Goal: Task Accomplishment & Management: Use online tool/utility

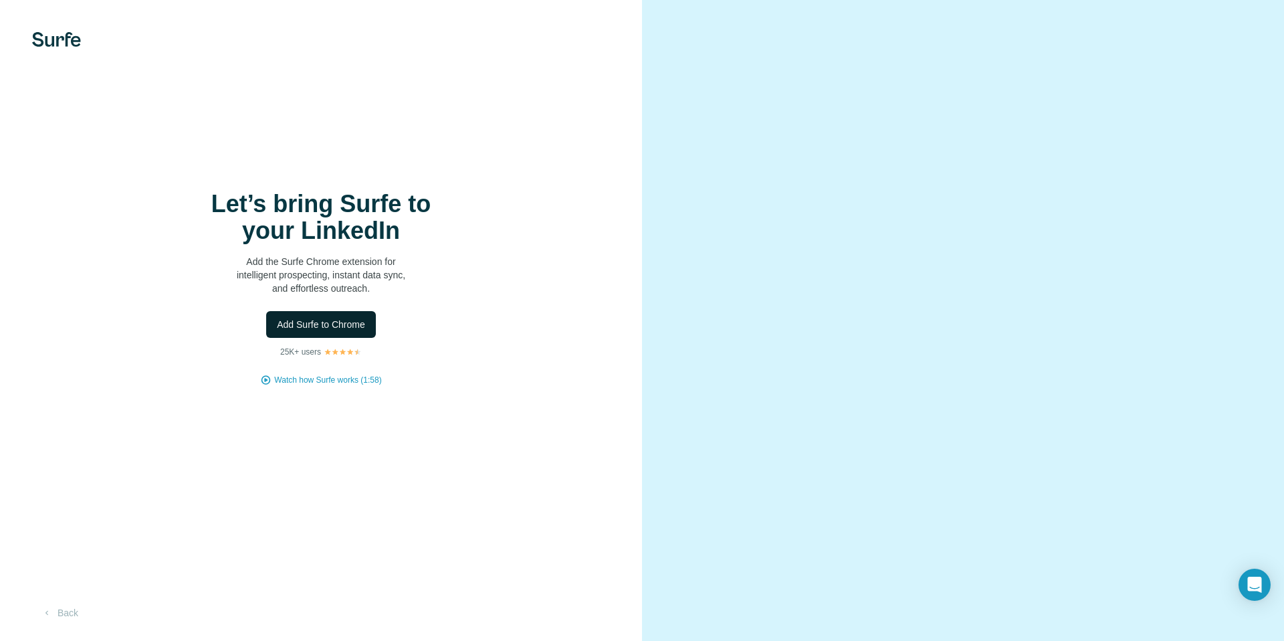
click at [322, 325] on span "Add Surfe to Chrome" at bounding box center [321, 324] width 88 height 13
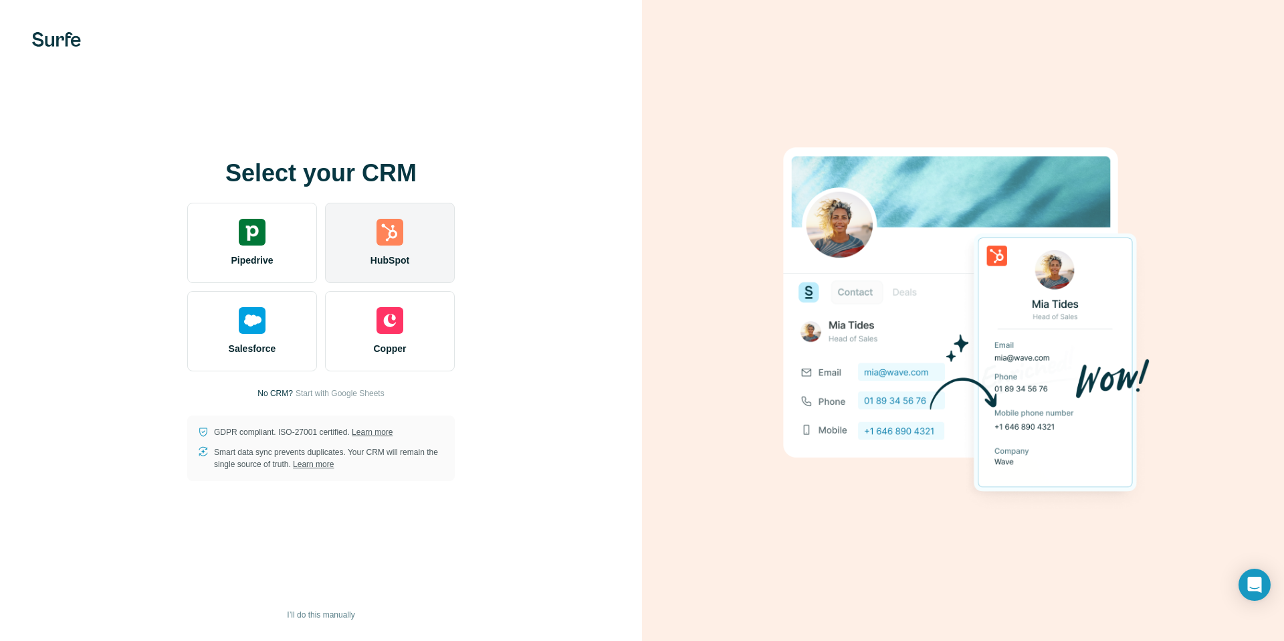
click at [369, 237] on div "HubSpot" at bounding box center [390, 243] width 130 height 80
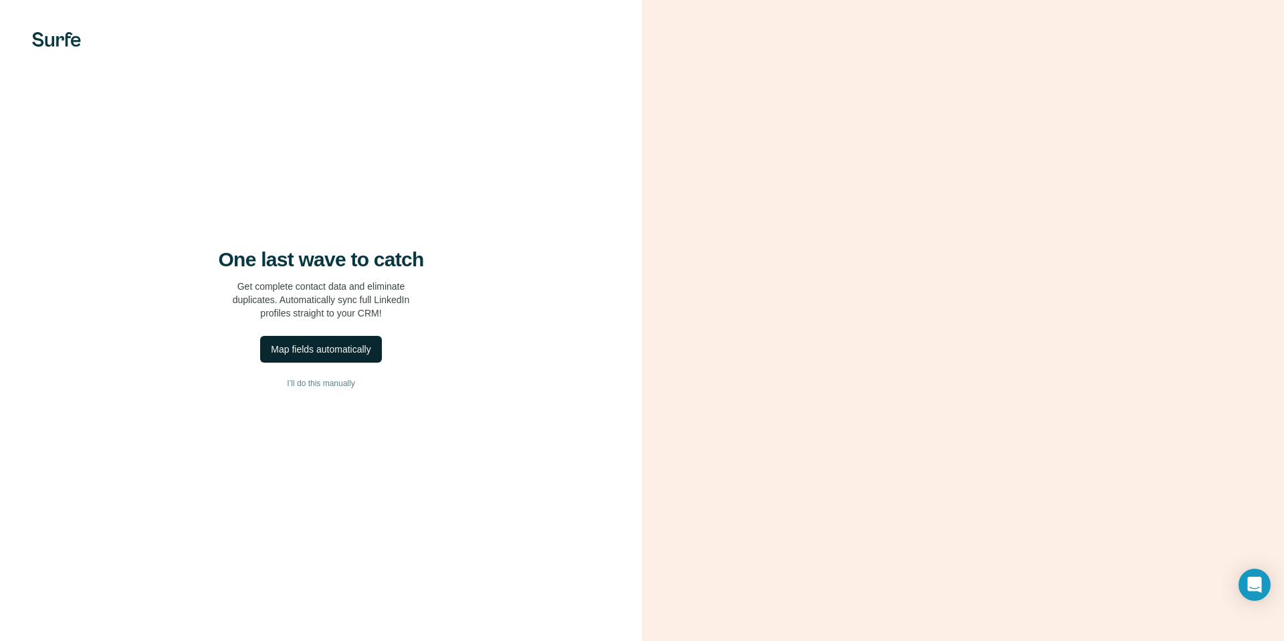
click at [327, 354] on div "Map fields automatically" at bounding box center [321, 348] width 100 height 13
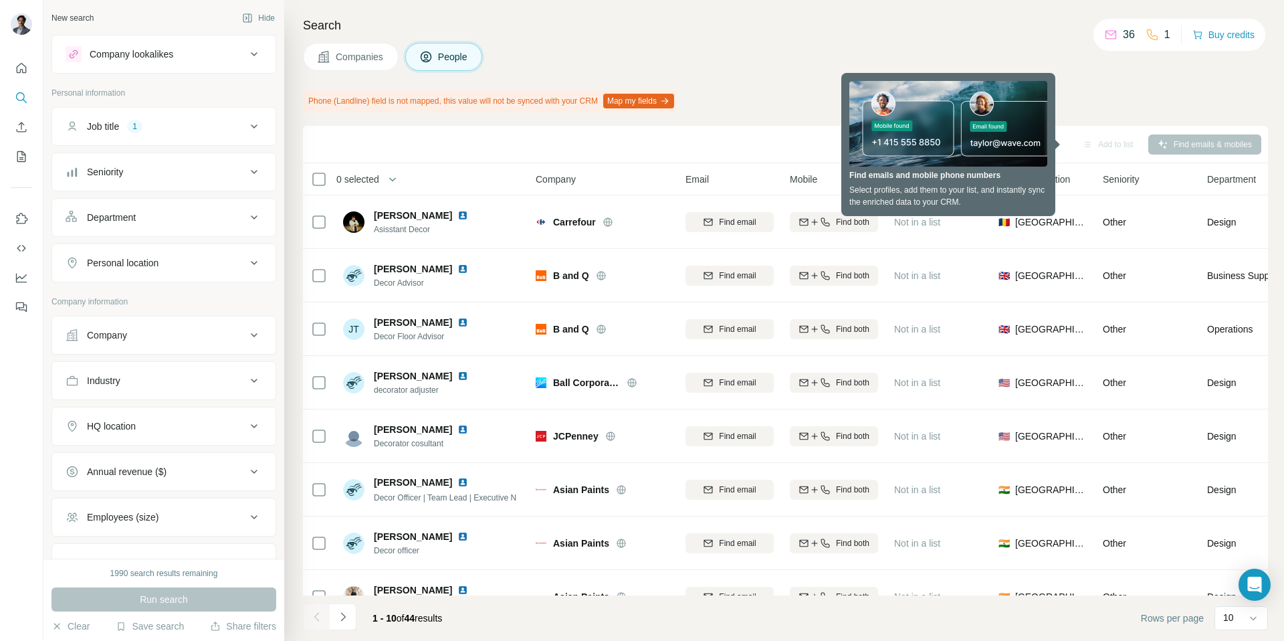
click at [612, 53] on div "Companies People" at bounding box center [785, 57] width 965 height 28
click at [1086, 85] on div "Search Companies People Phone (Landline) field is not mapped, this value will n…" at bounding box center [784, 320] width 1000 height 641
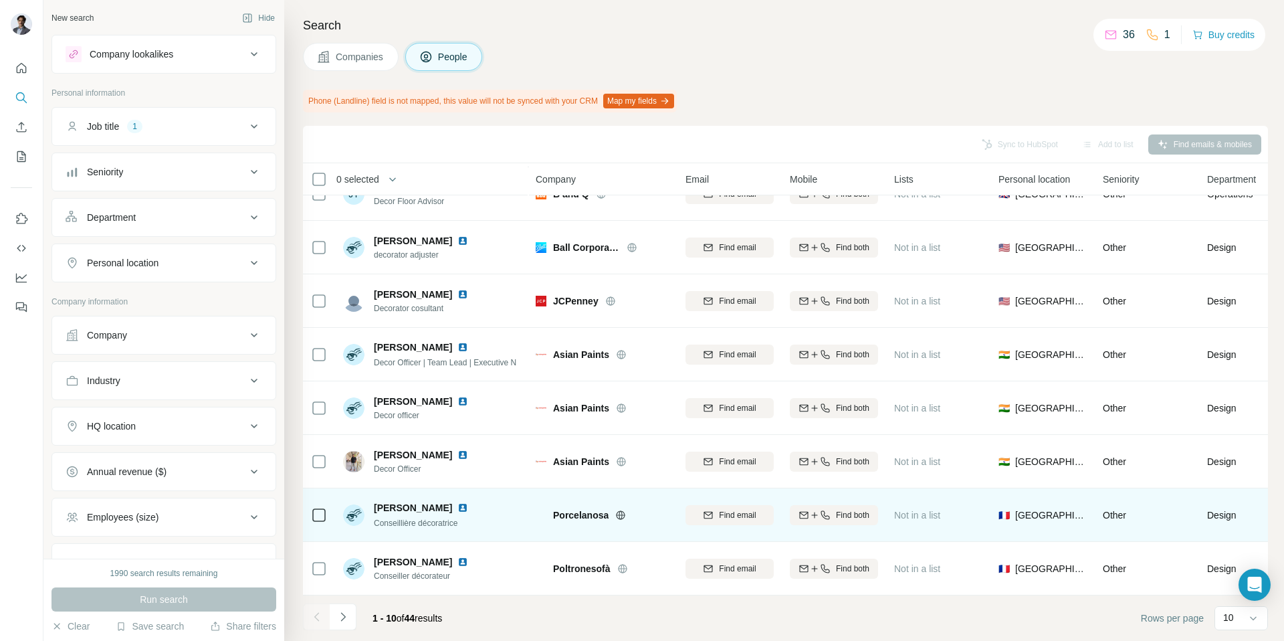
scroll to position [130, 0]
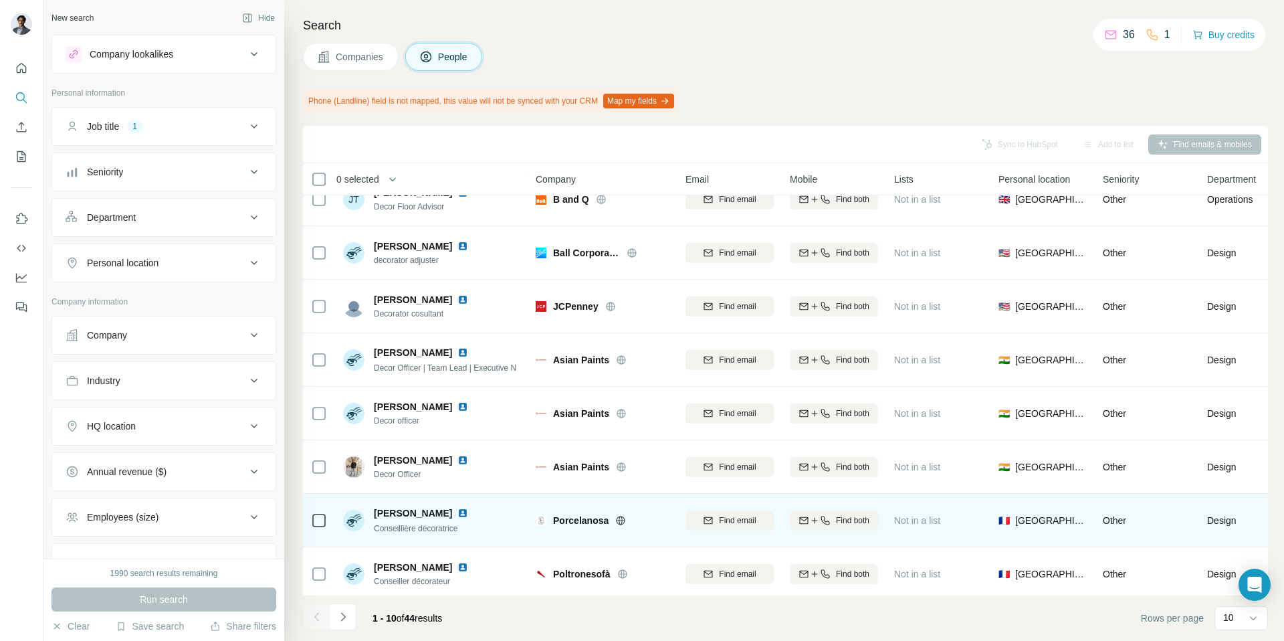
click at [468, 514] on img at bounding box center [462, 512] width 11 height 11
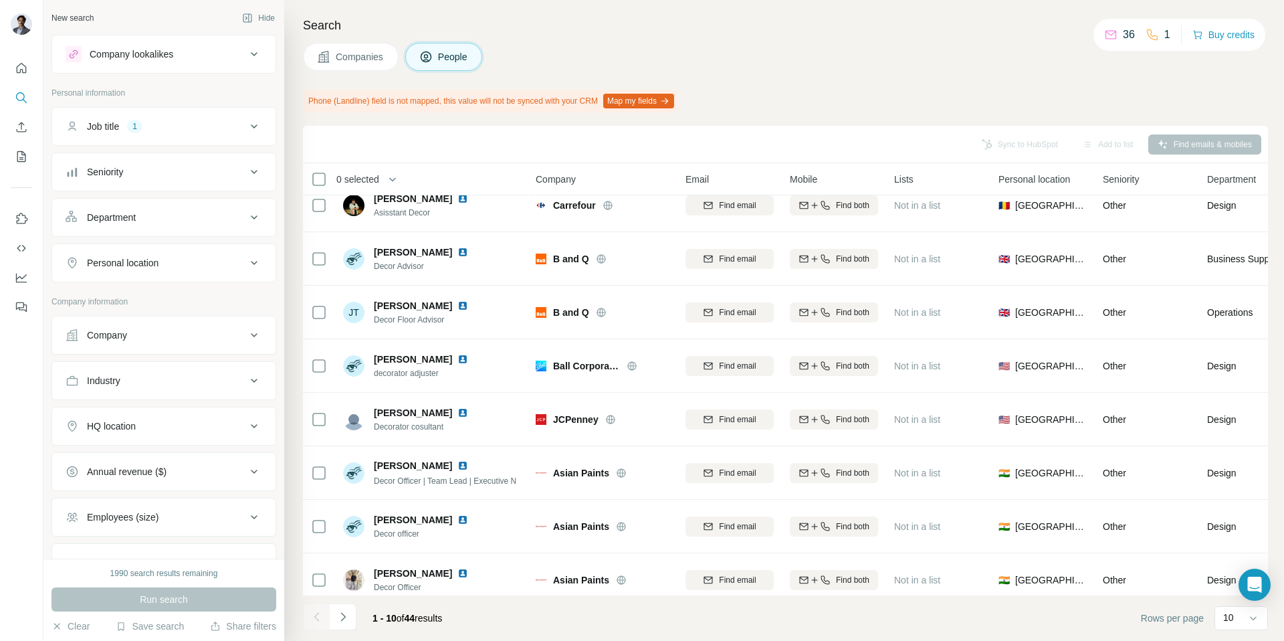
scroll to position [29, 0]
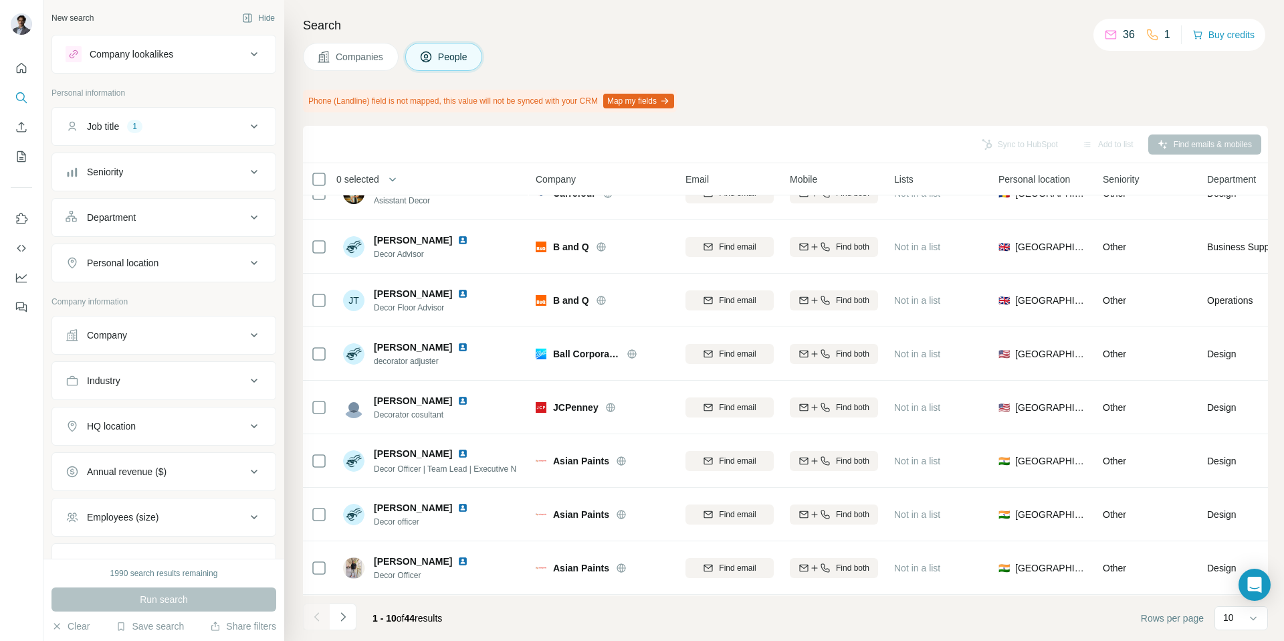
click at [223, 56] on div "Company lookalikes" at bounding box center [156, 54] width 181 height 16
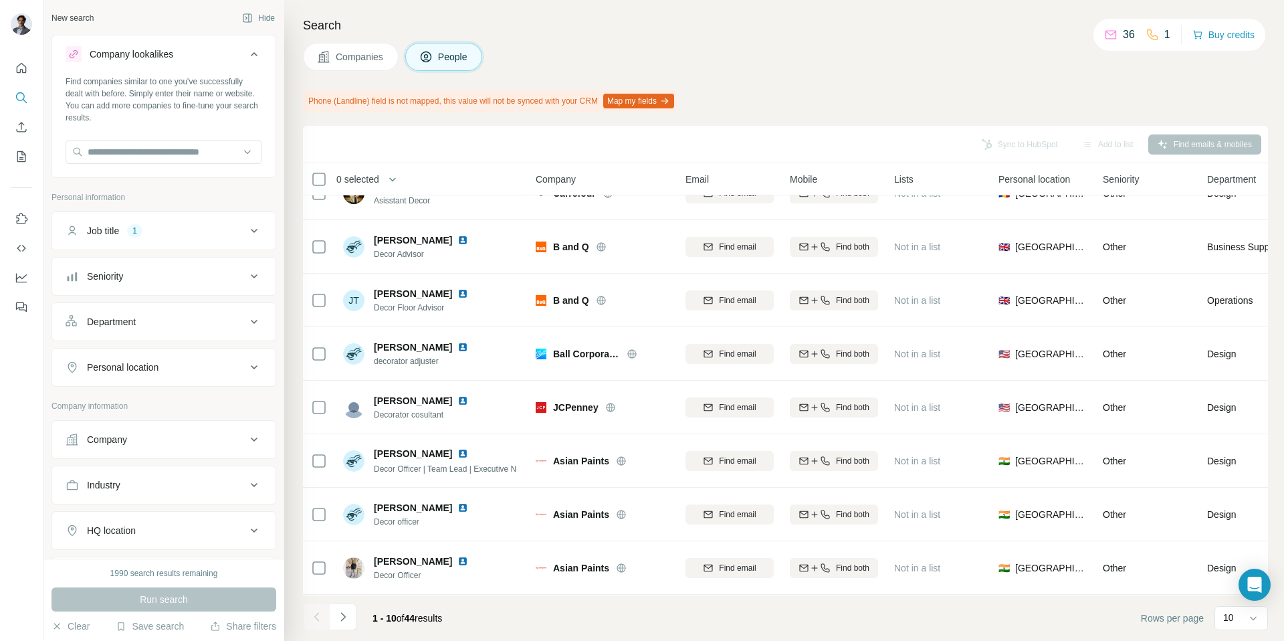
click at [223, 56] on div "Company lookalikes" at bounding box center [156, 54] width 181 height 16
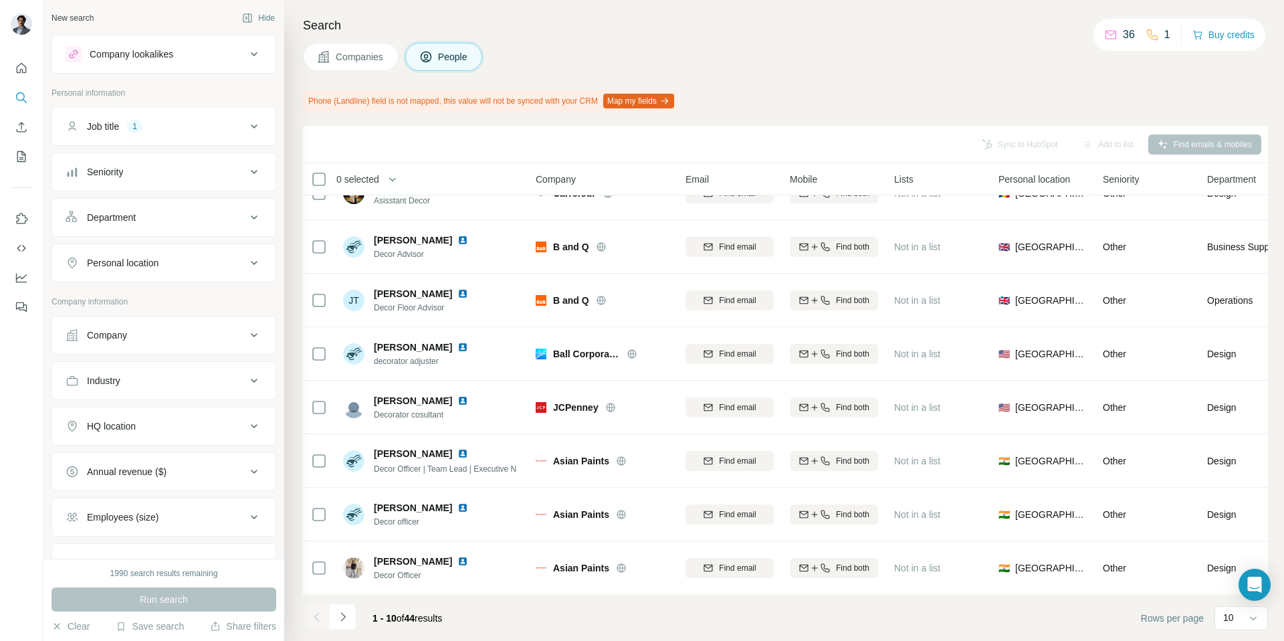
click at [342, 51] on span "Companies" at bounding box center [360, 56] width 49 height 13
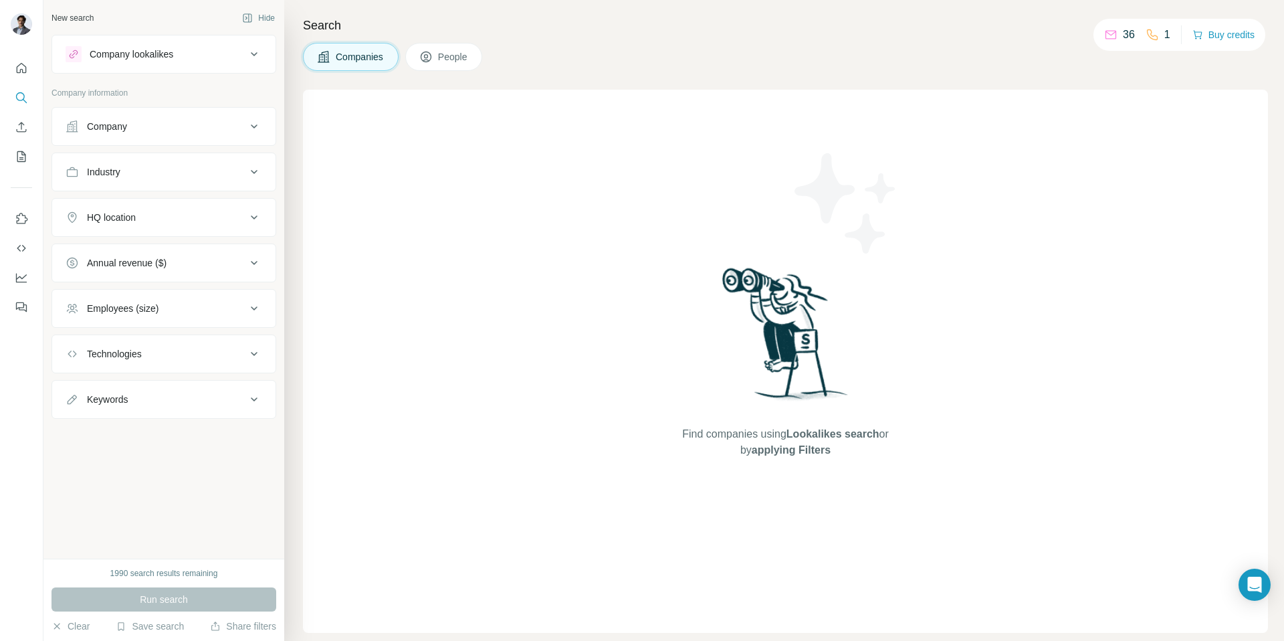
click at [417, 62] on button "People" at bounding box center [444, 57] width 78 height 28
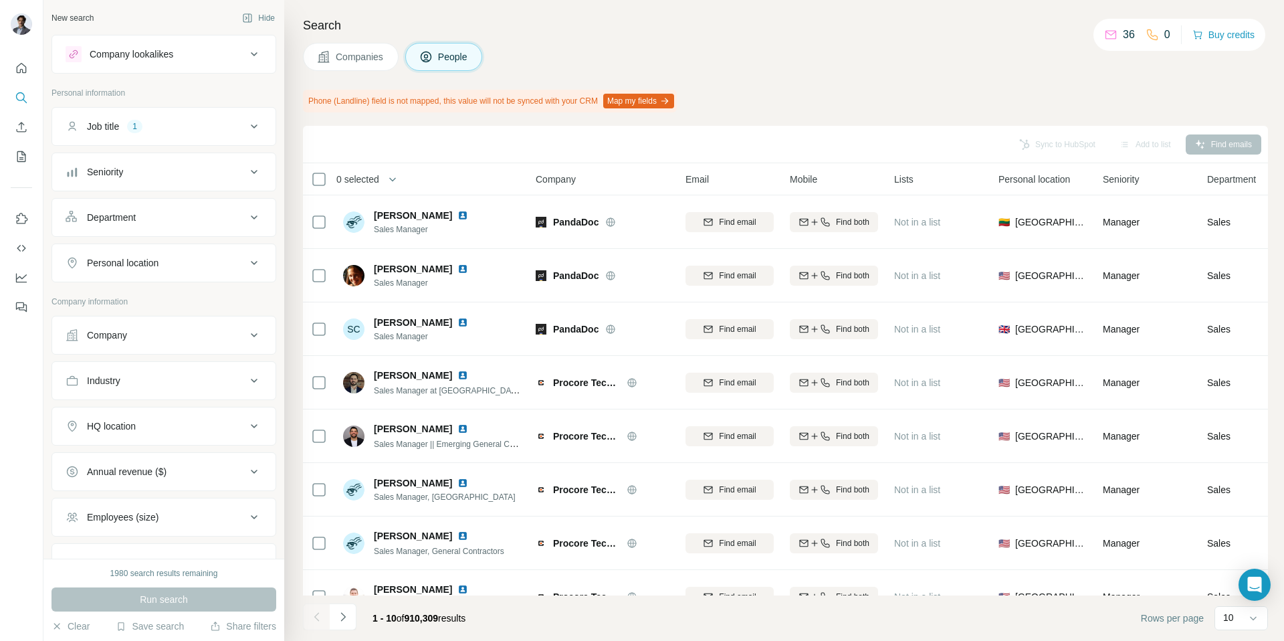
click at [169, 421] on div "HQ location" at bounding box center [156, 425] width 181 height 13
click at [170, 420] on div "HQ location" at bounding box center [156, 425] width 181 height 13
click at [237, 135] on button "Job title 1" at bounding box center [163, 126] width 223 height 32
click at [232, 130] on div "Job title 1" at bounding box center [156, 126] width 181 height 13
click at [185, 171] on div "Seniority" at bounding box center [156, 171] width 181 height 13
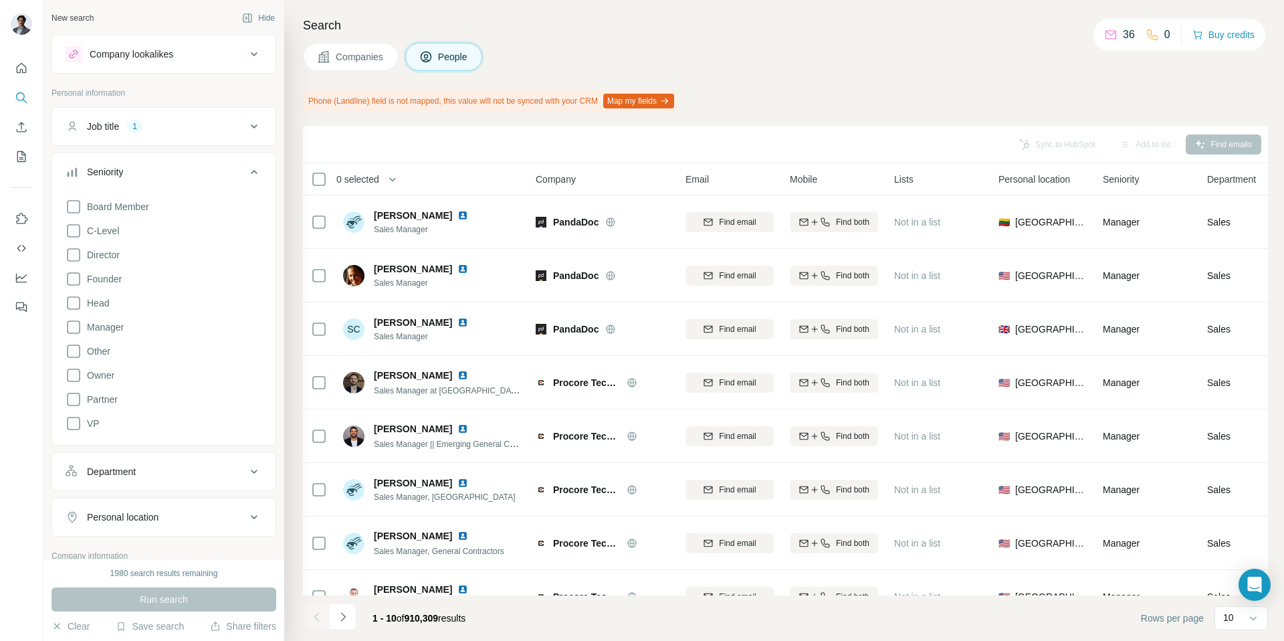
click at [185, 170] on div "Seniority" at bounding box center [156, 171] width 181 height 13
click at [158, 237] on ul "Job title 1 Seniority Department Personal location" at bounding box center [163, 194] width 225 height 175
click at [163, 226] on button "Department" at bounding box center [163, 217] width 223 height 32
click at [148, 254] on input at bounding box center [156, 250] width 165 height 15
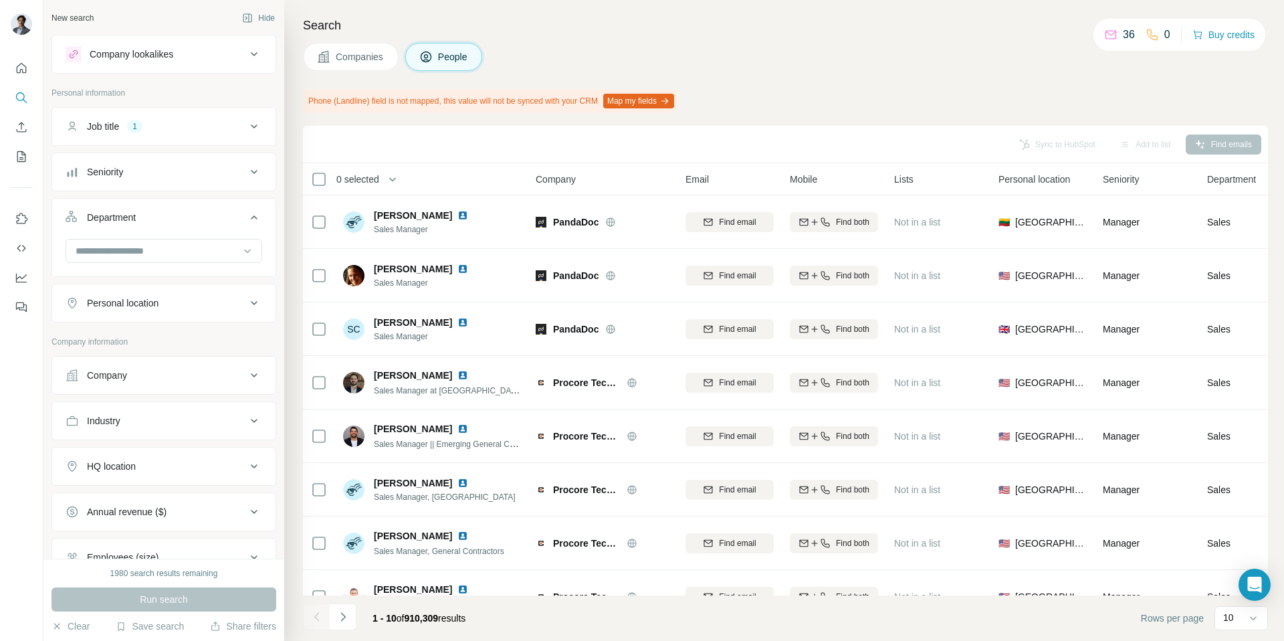
click at [173, 229] on button "Department" at bounding box center [163, 219] width 223 height 37
click at [158, 266] on div "Personal location" at bounding box center [123, 262] width 72 height 13
click at [149, 290] on input "text" at bounding box center [164, 296] width 197 height 24
type input "***"
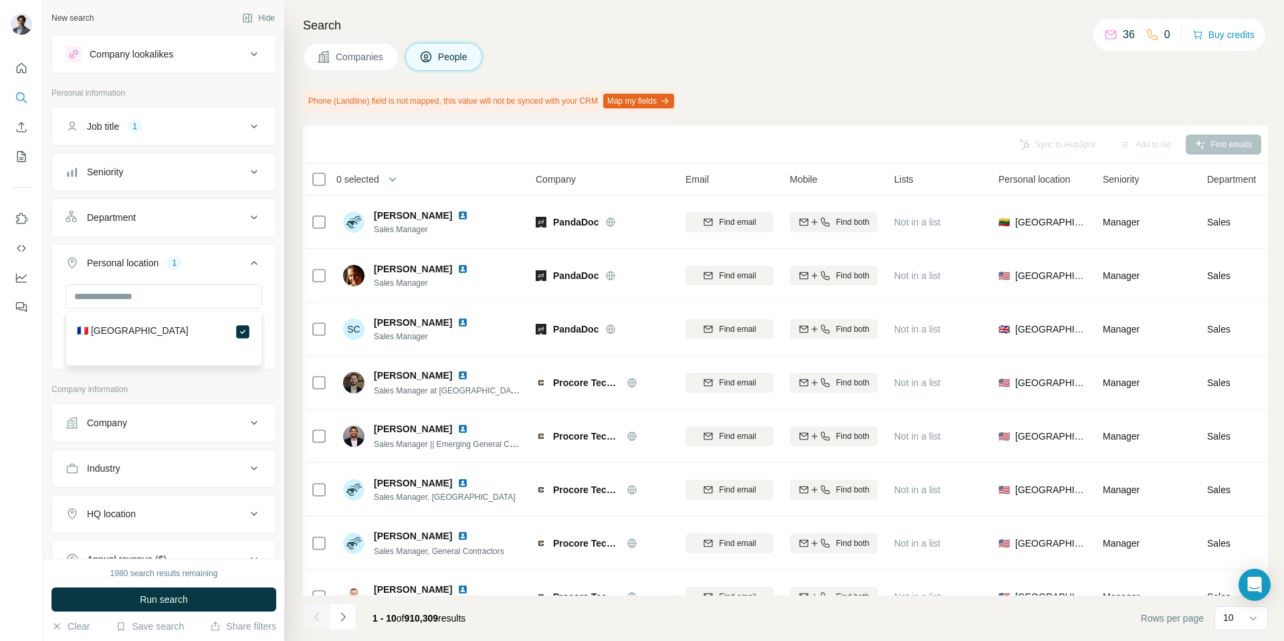
click at [216, 388] on p "Company information" at bounding box center [163, 389] width 225 height 12
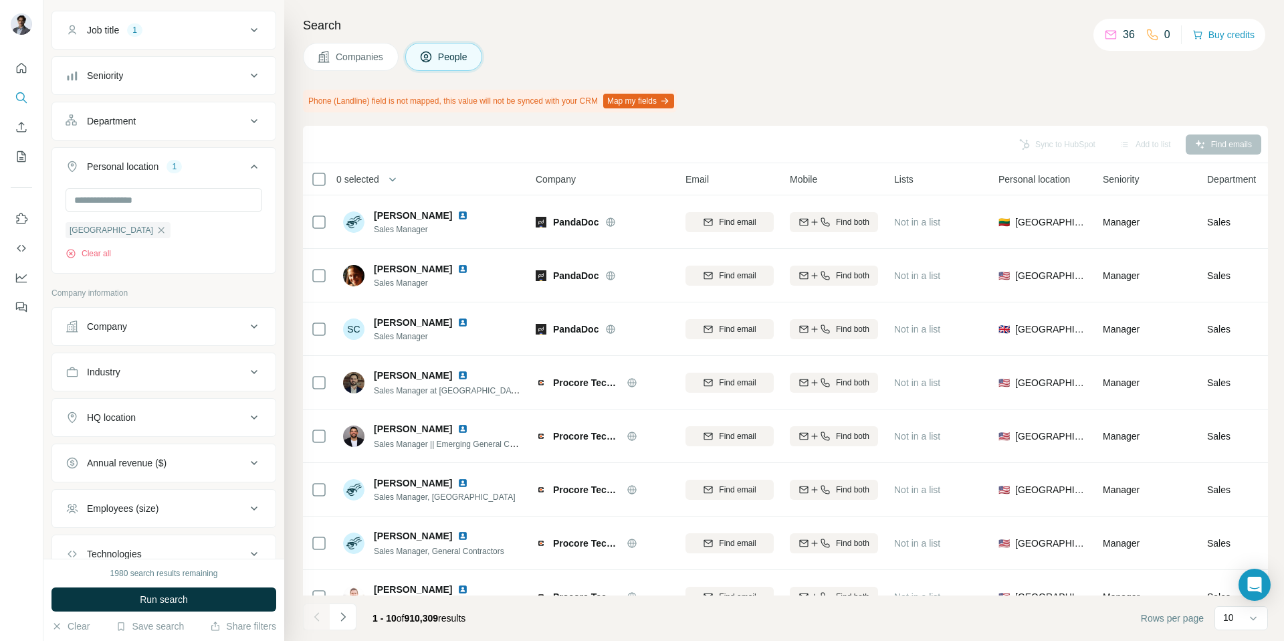
click at [127, 326] on div "Company" at bounding box center [107, 326] width 40 height 13
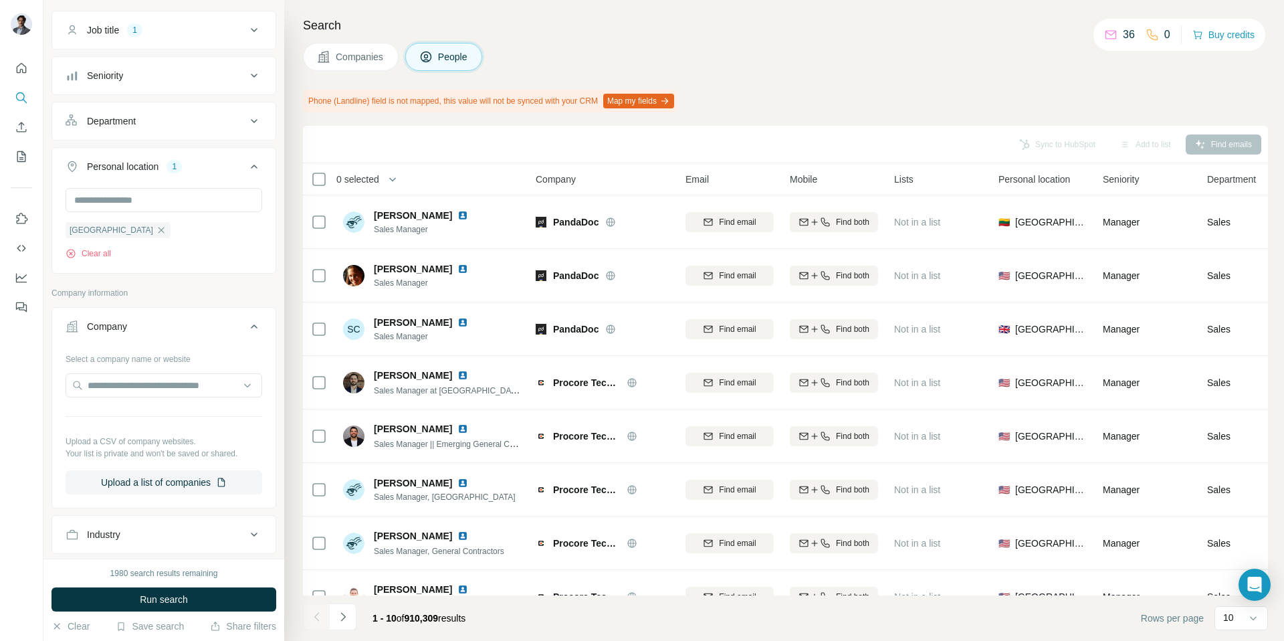
click at [127, 326] on div "Company" at bounding box center [107, 326] width 40 height 13
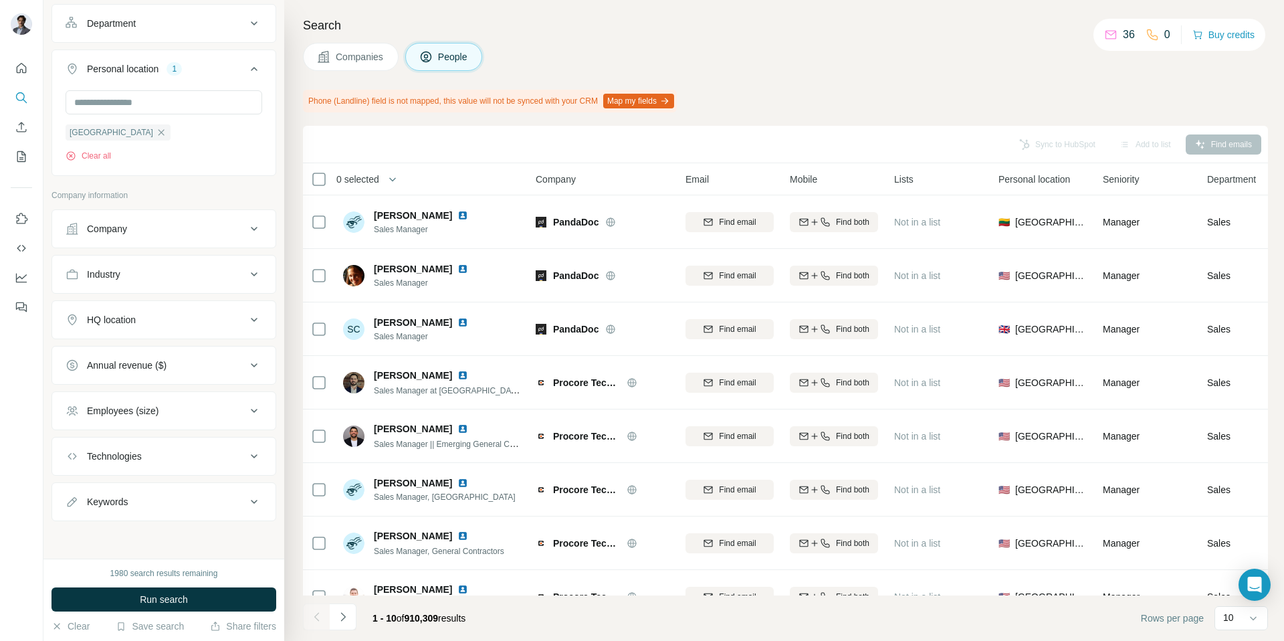
click at [164, 366] on div "Annual revenue ($)" at bounding box center [127, 364] width 80 height 13
click at [76, 419] on icon at bounding box center [74, 419] width 16 height 16
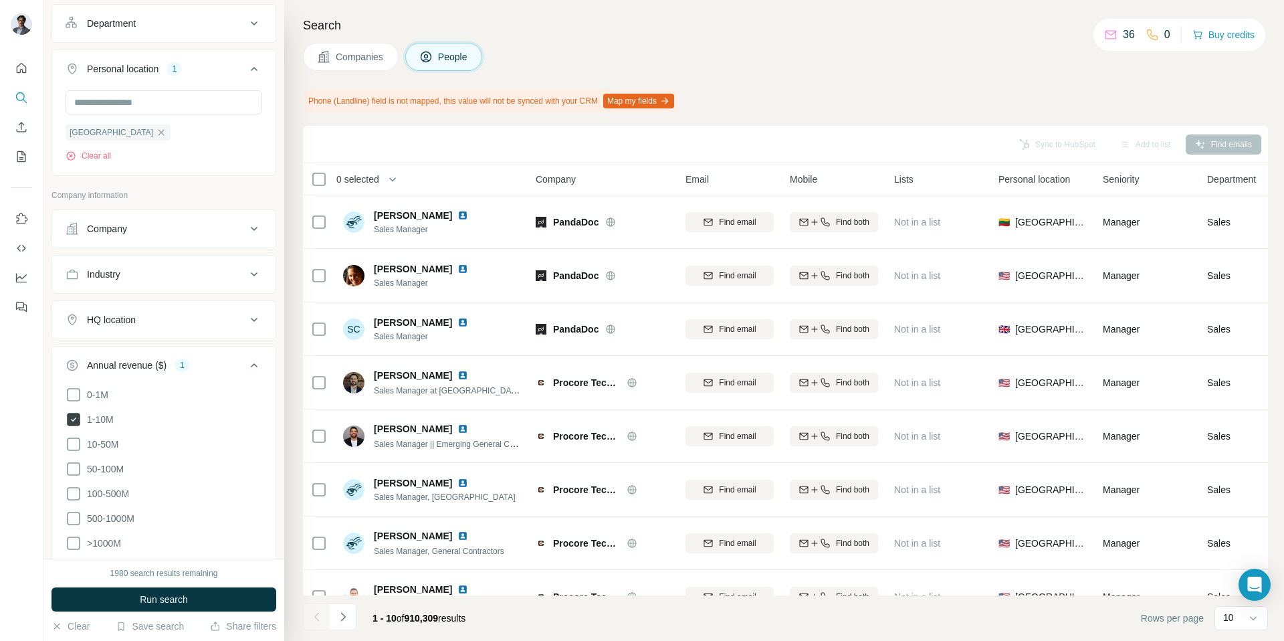
click at [76, 419] on icon at bounding box center [73, 419] width 13 height 13
click at [77, 401] on icon at bounding box center [74, 397] width 16 height 16
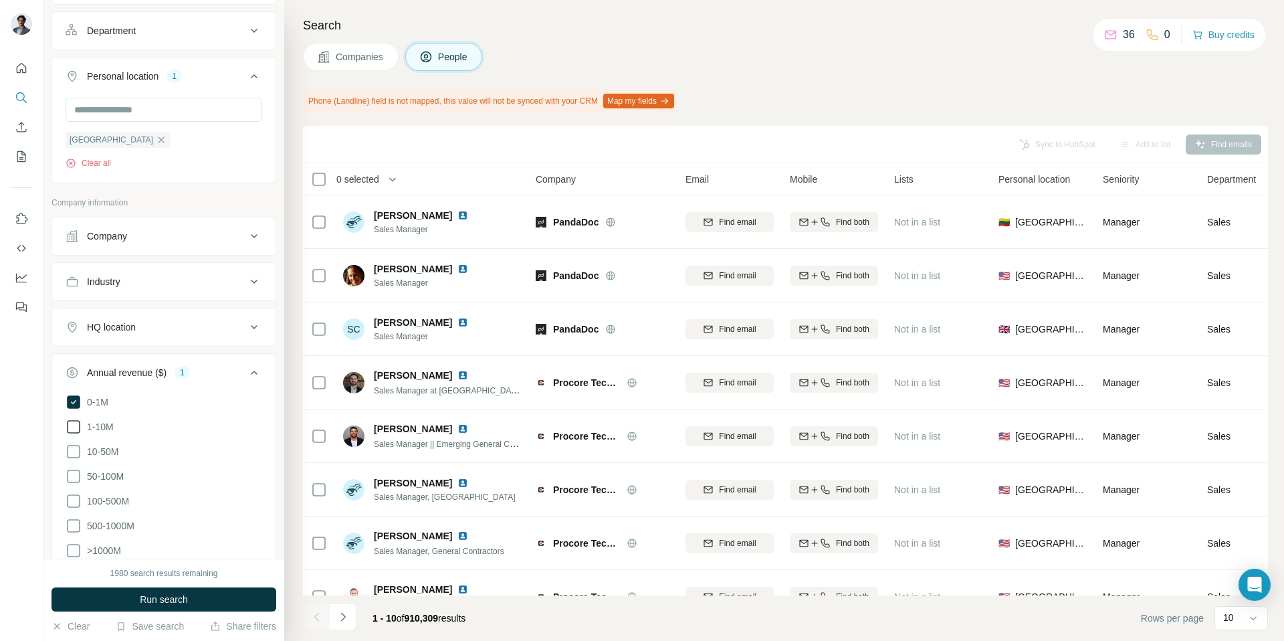
click at [75, 422] on icon at bounding box center [74, 427] width 16 height 16
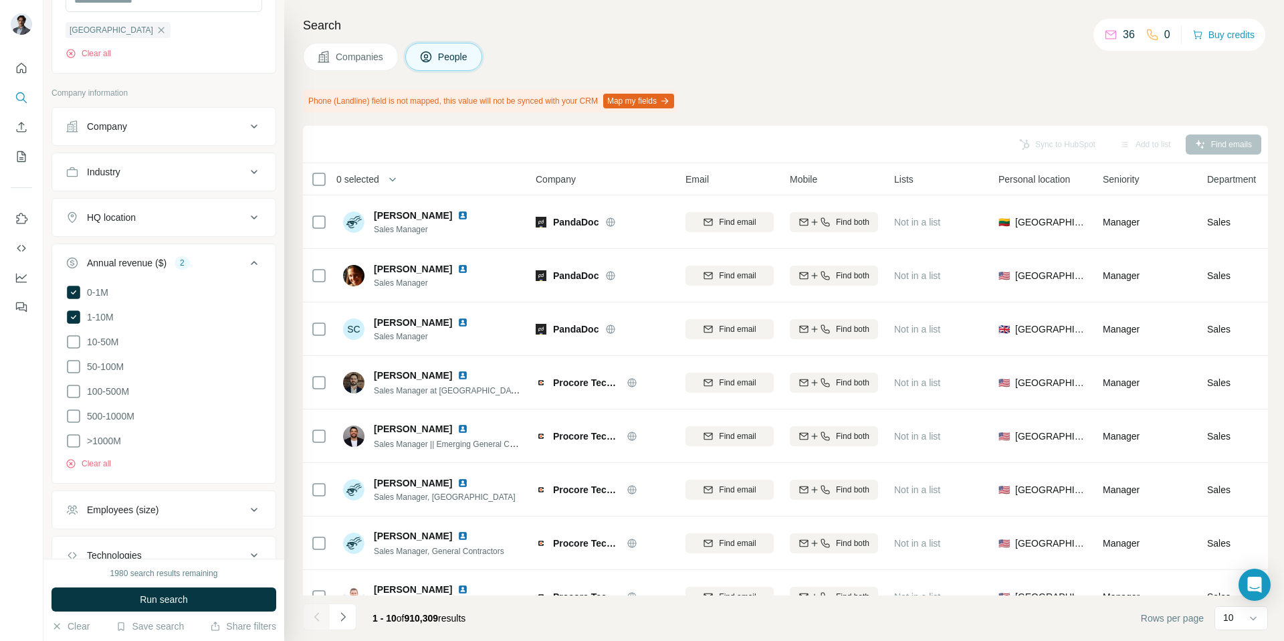
scroll to position [297, 0]
click at [253, 261] on icon at bounding box center [254, 262] width 16 height 16
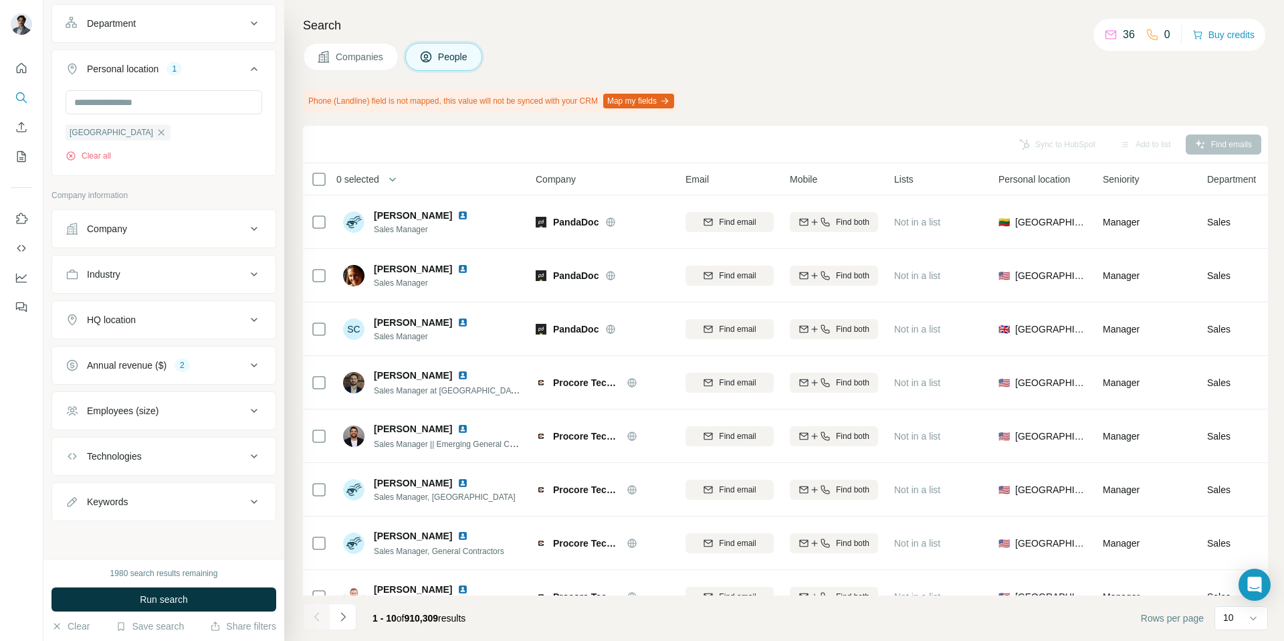
scroll to position [194, 0]
click at [168, 593] on span "Run search" at bounding box center [164, 598] width 48 height 13
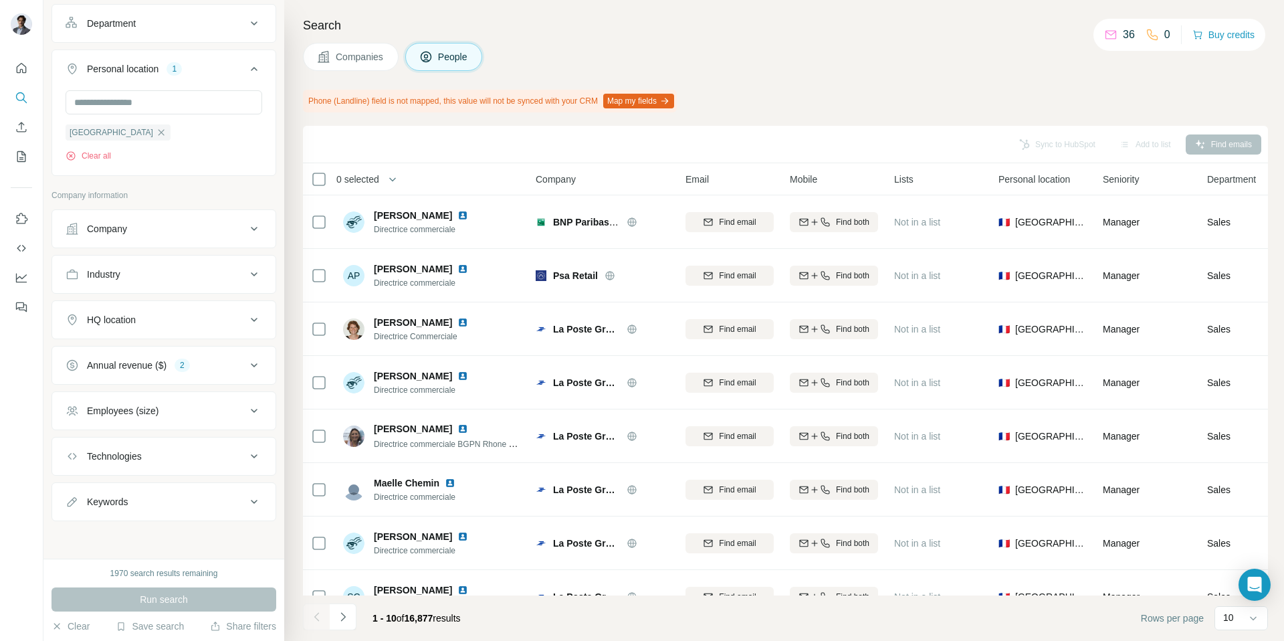
click at [185, 361] on div "2" at bounding box center [182, 365] width 15 height 12
click at [72, 415] on icon at bounding box center [73, 419] width 13 height 13
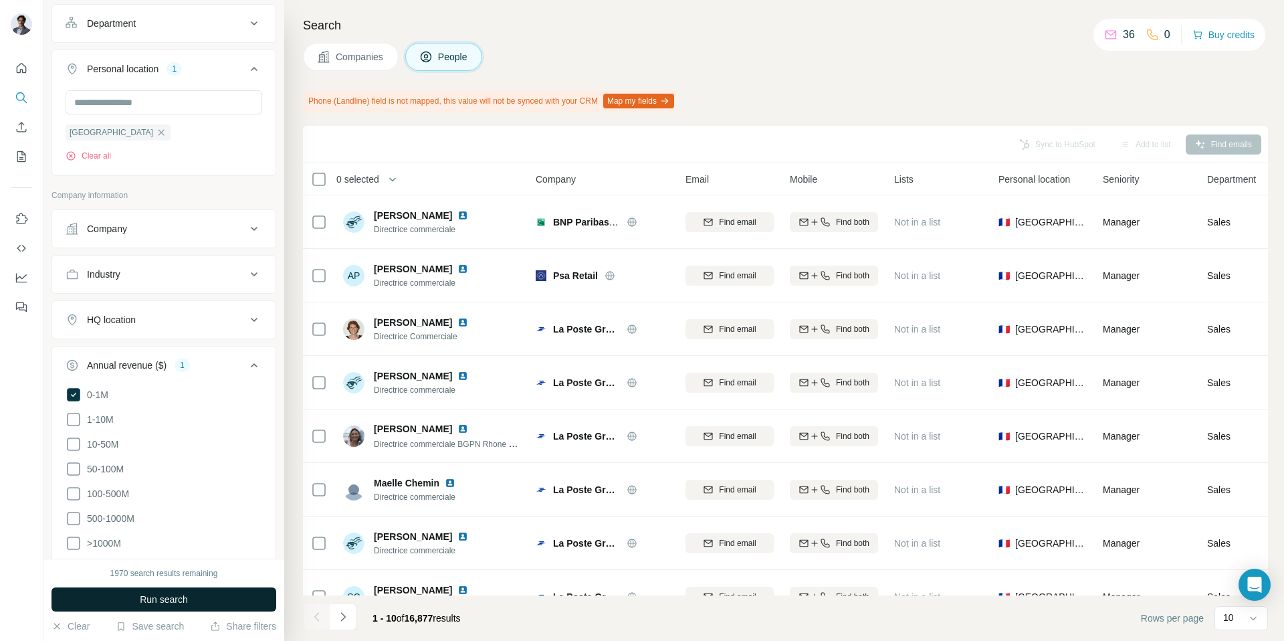
click at [160, 590] on button "Run search" at bounding box center [163, 599] width 225 height 24
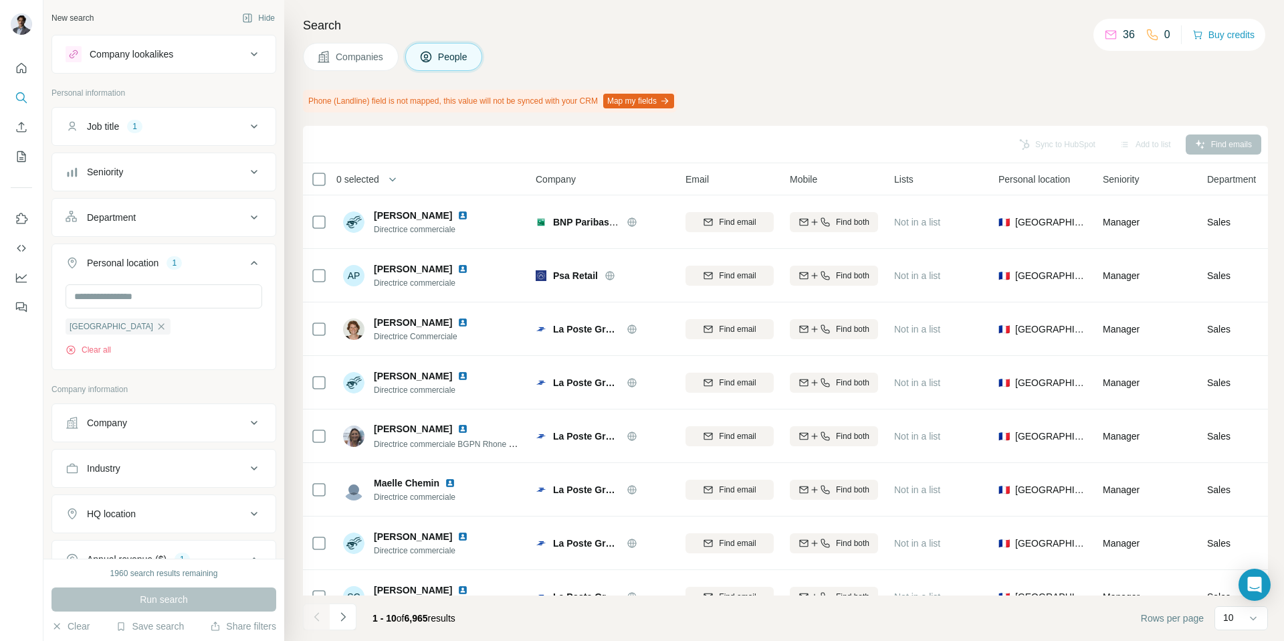
scroll to position [1, 0]
click at [152, 216] on div "Department" at bounding box center [156, 216] width 181 height 13
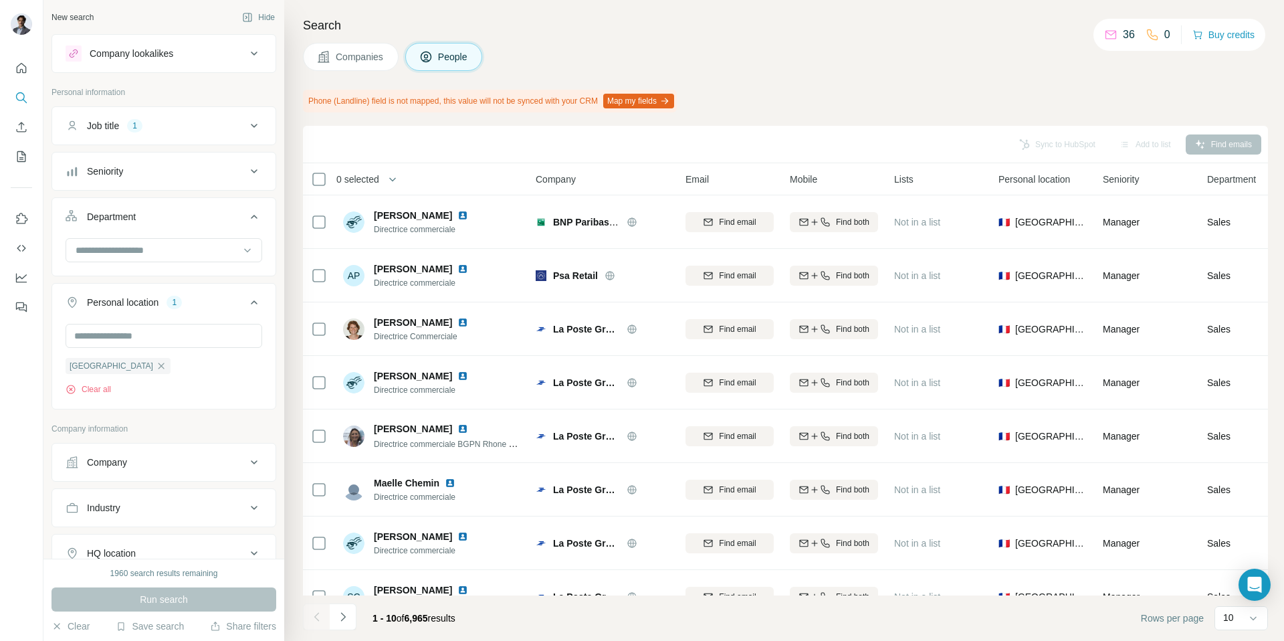
click at [152, 216] on div "Department" at bounding box center [156, 216] width 181 height 13
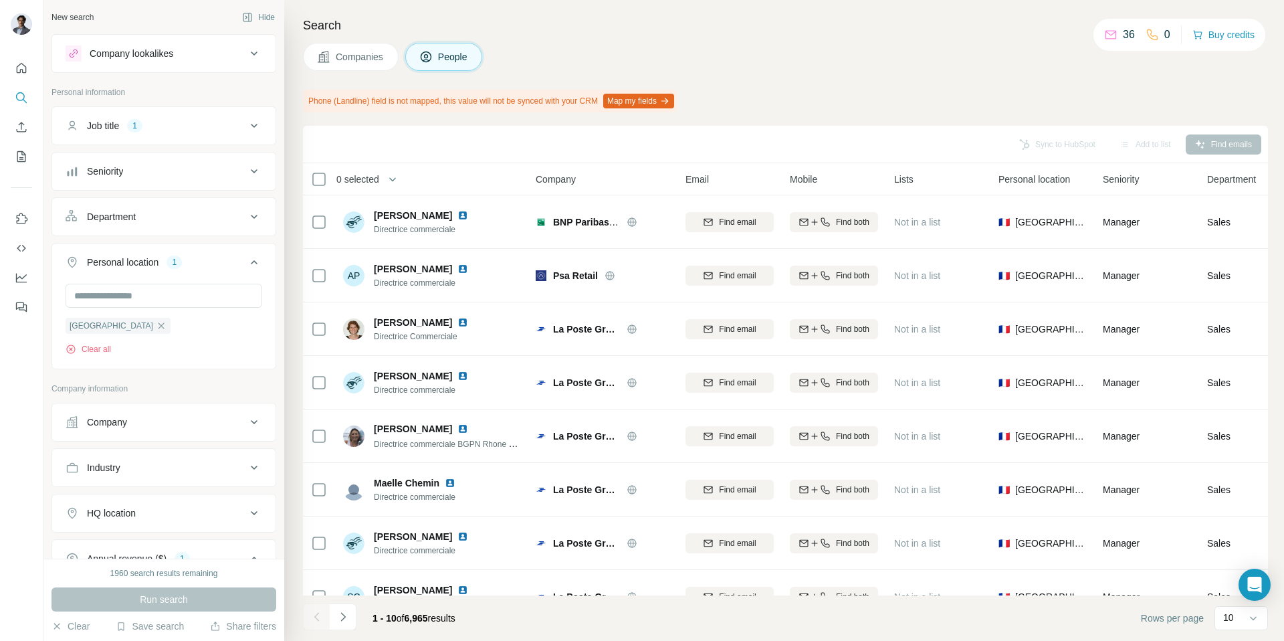
scroll to position [89, 0]
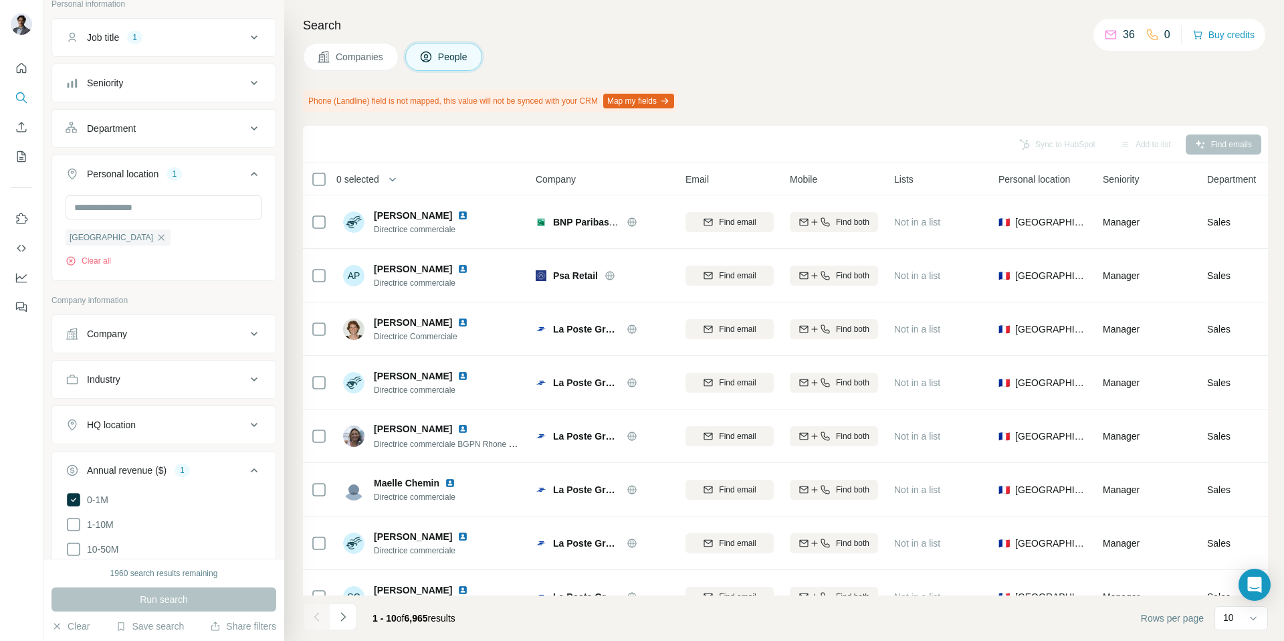
click at [130, 343] on button "Company" at bounding box center [163, 334] width 223 height 32
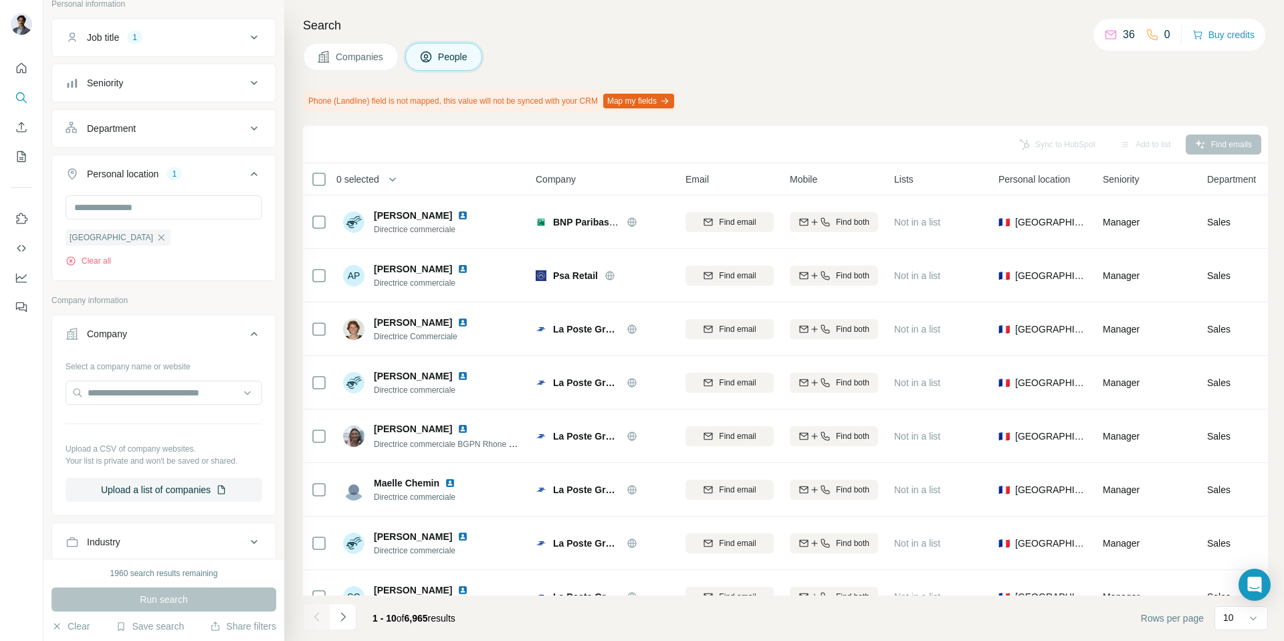
click at [132, 342] on button "Company" at bounding box center [163, 336] width 223 height 37
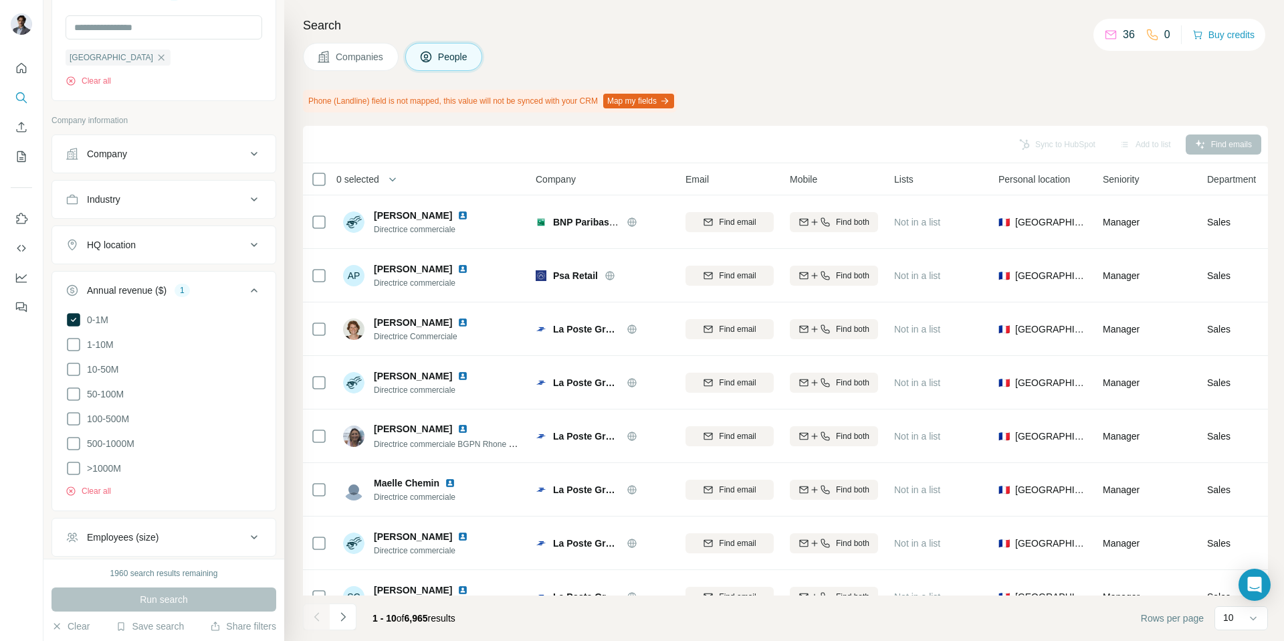
scroll to position [267, 0]
click at [185, 544] on button "Employees (size)" at bounding box center [163, 538] width 223 height 32
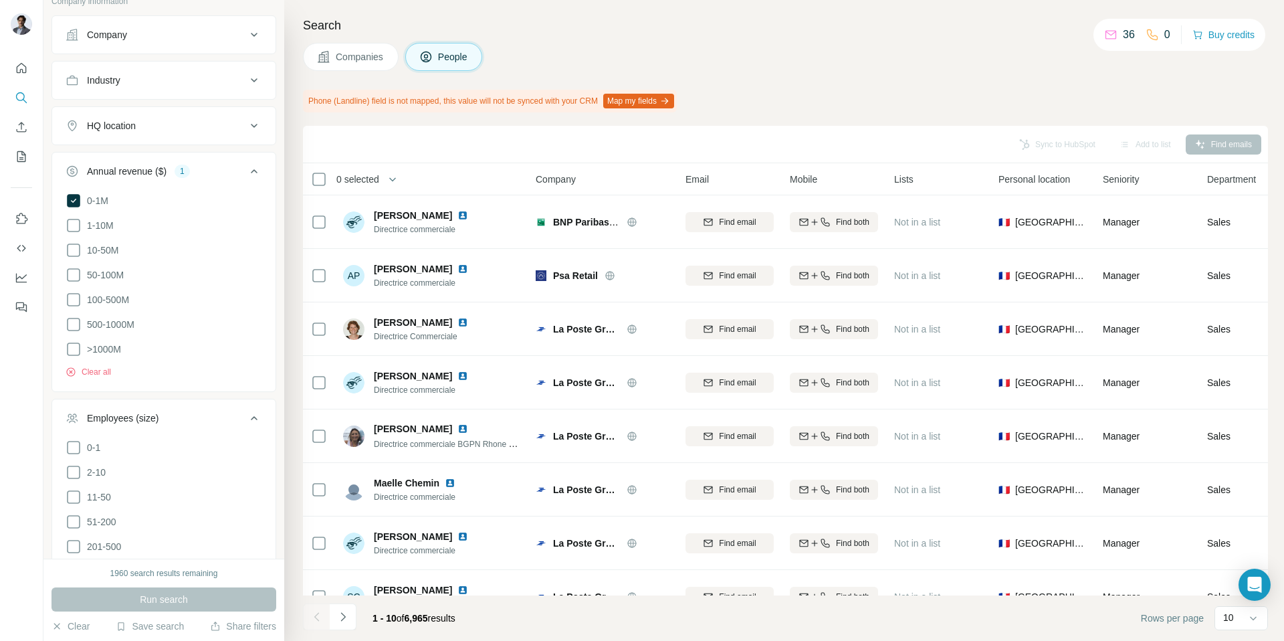
scroll to position [388, 0]
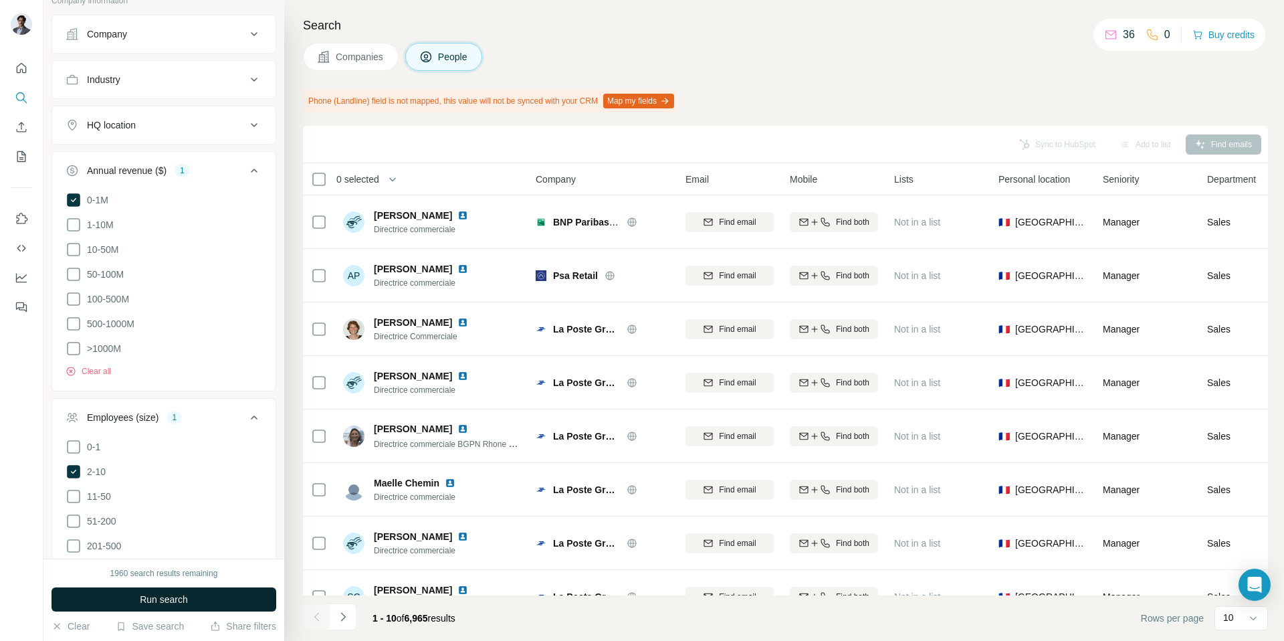
click at [160, 600] on span "Run search" at bounding box center [164, 598] width 48 height 13
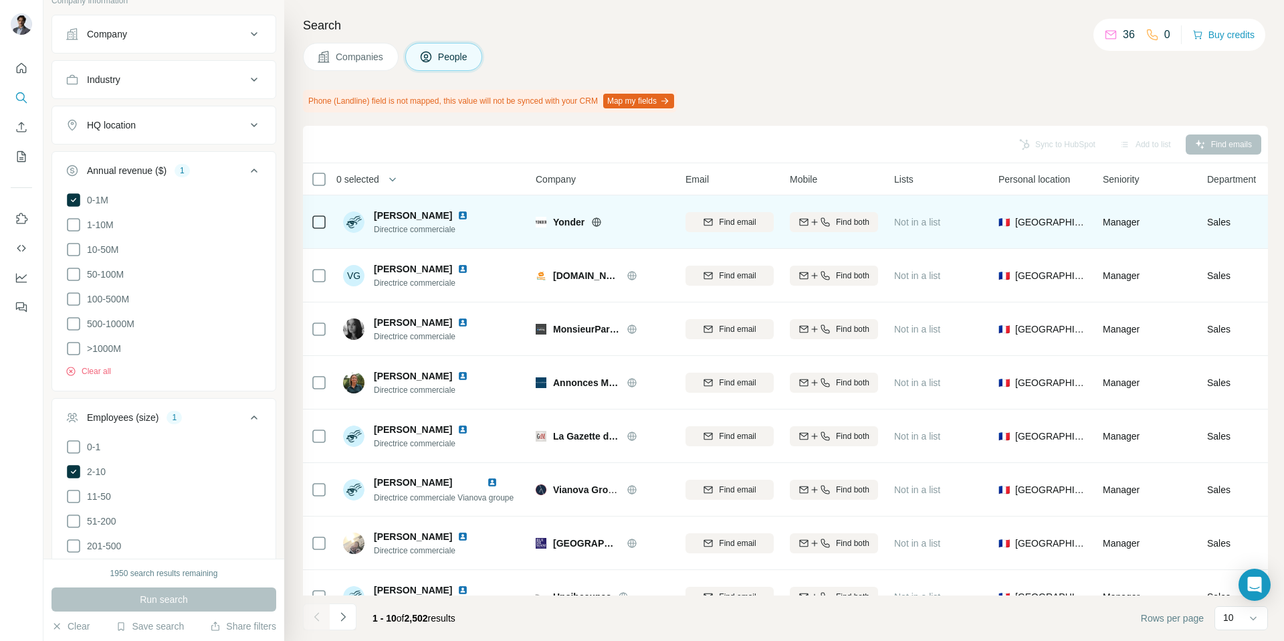
click at [457, 214] on img at bounding box center [462, 215] width 11 height 11
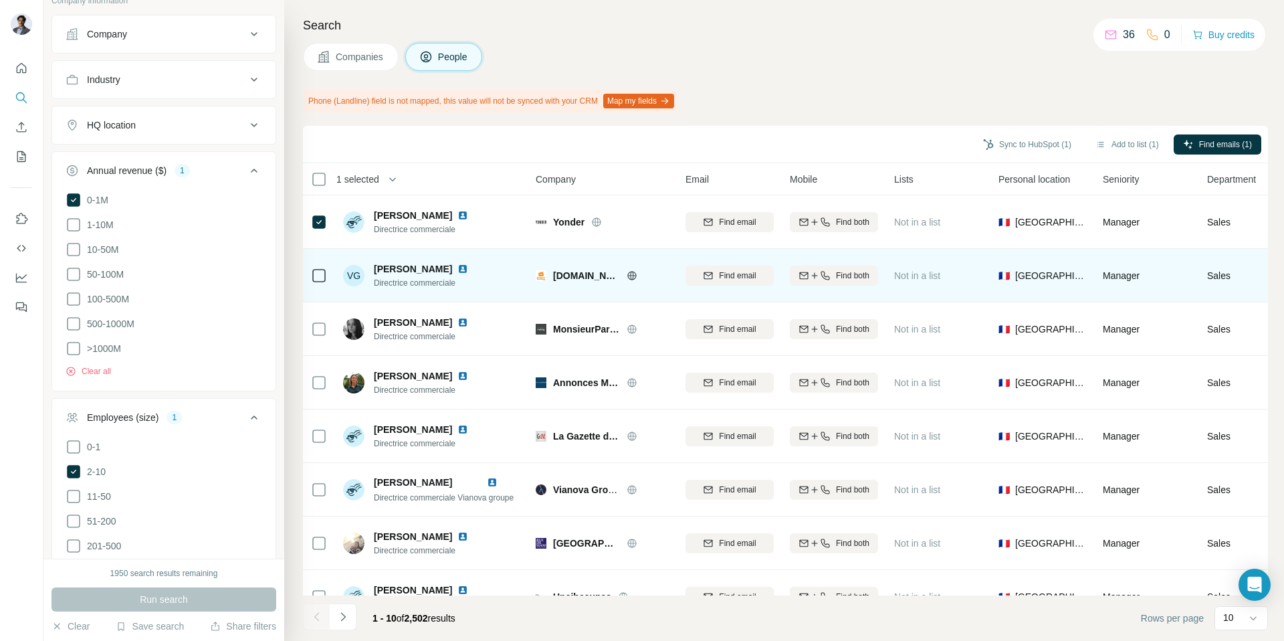
click at [457, 269] on img at bounding box center [462, 268] width 11 height 11
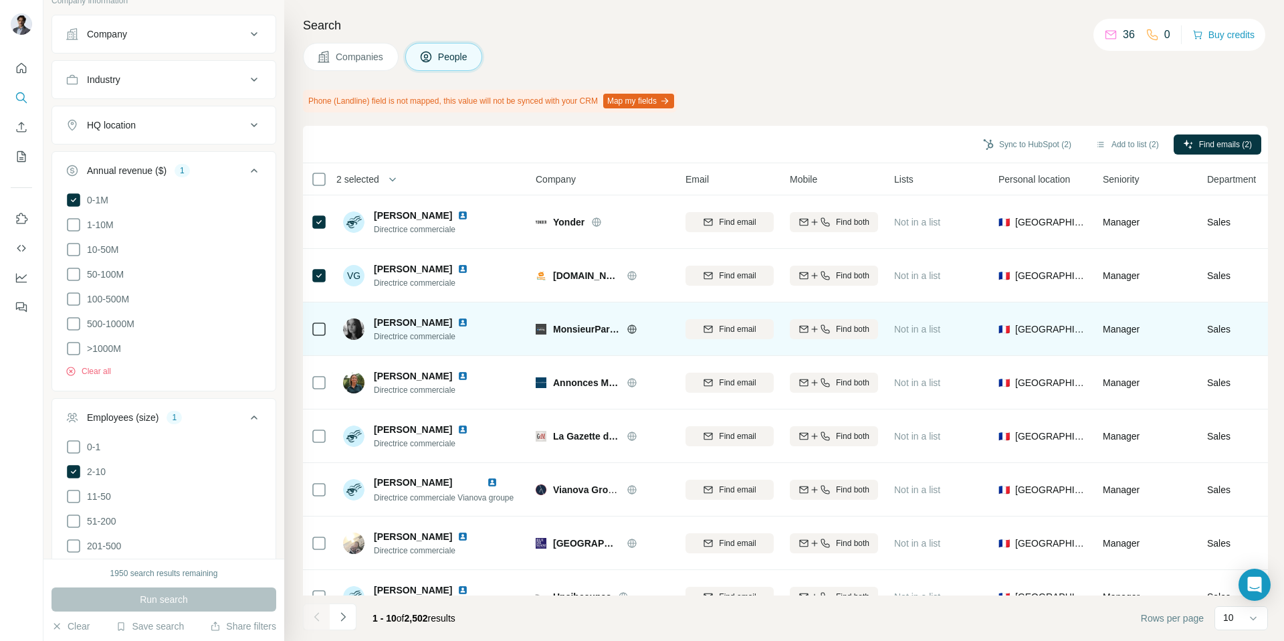
click at [457, 323] on img at bounding box center [462, 322] width 11 height 11
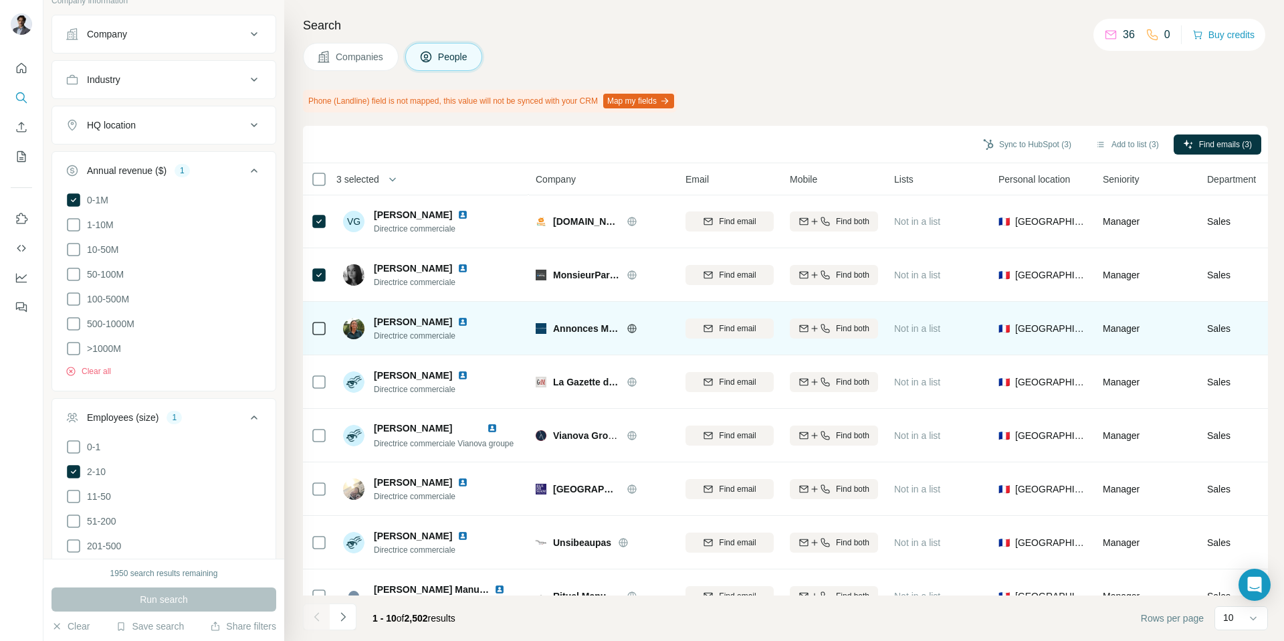
scroll to position [60, 0]
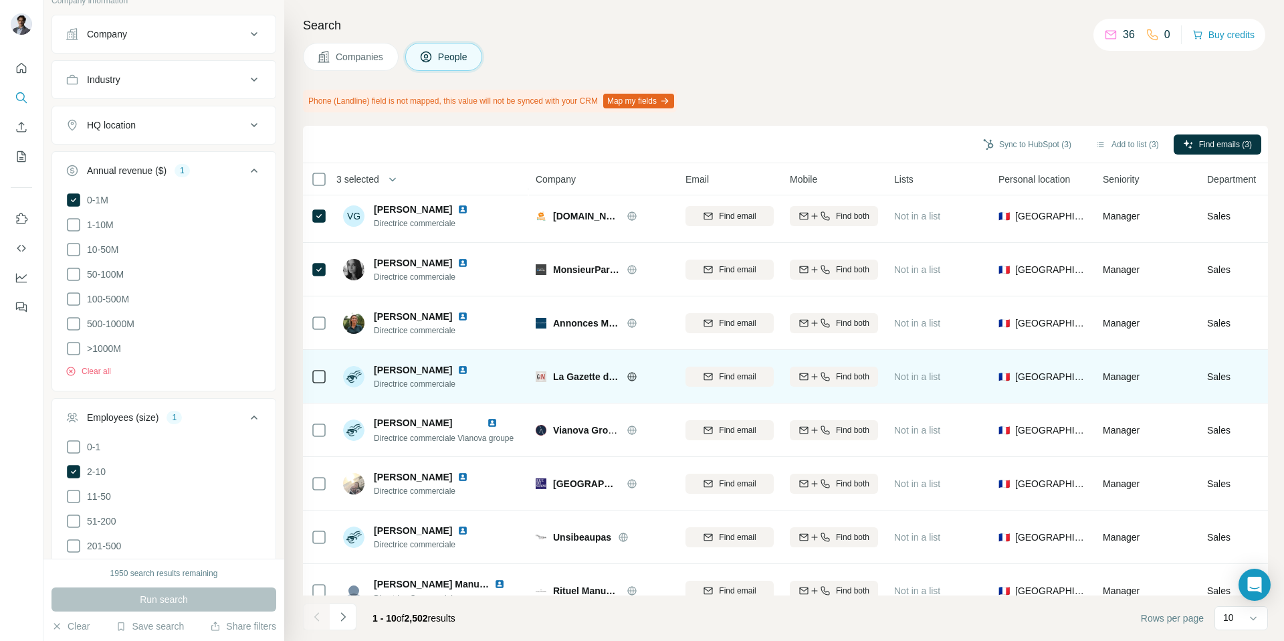
click at [457, 370] on img at bounding box center [462, 369] width 11 height 11
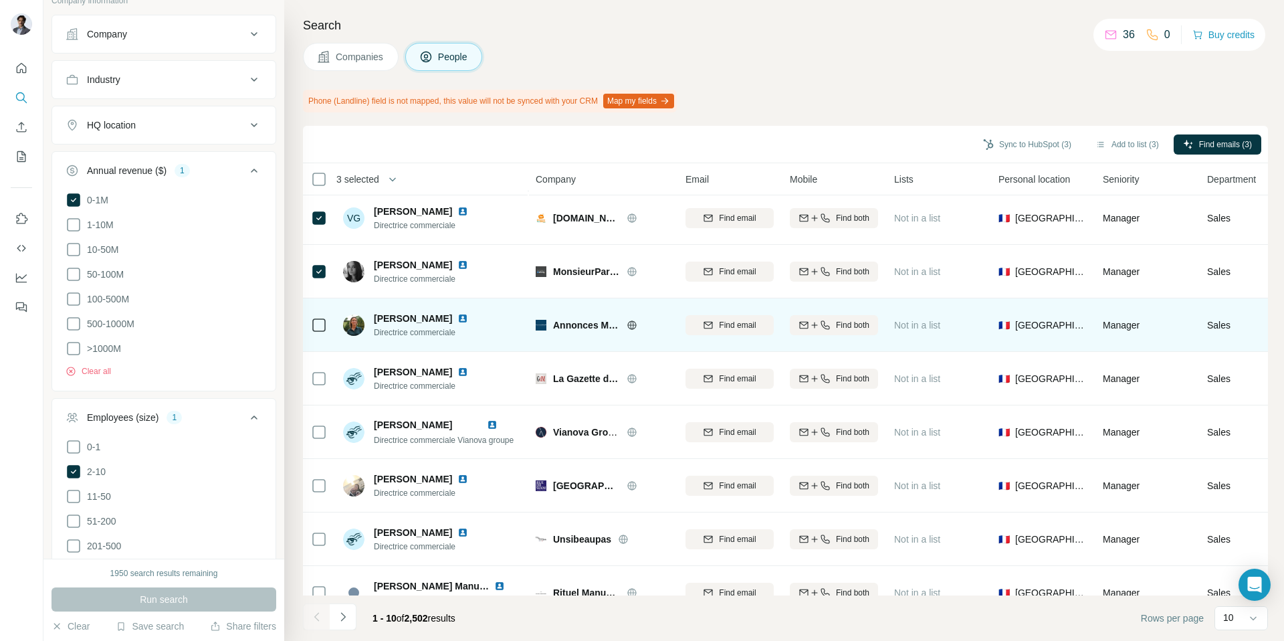
click at [468, 318] on img at bounding box center [462, 318] width 11 height 11
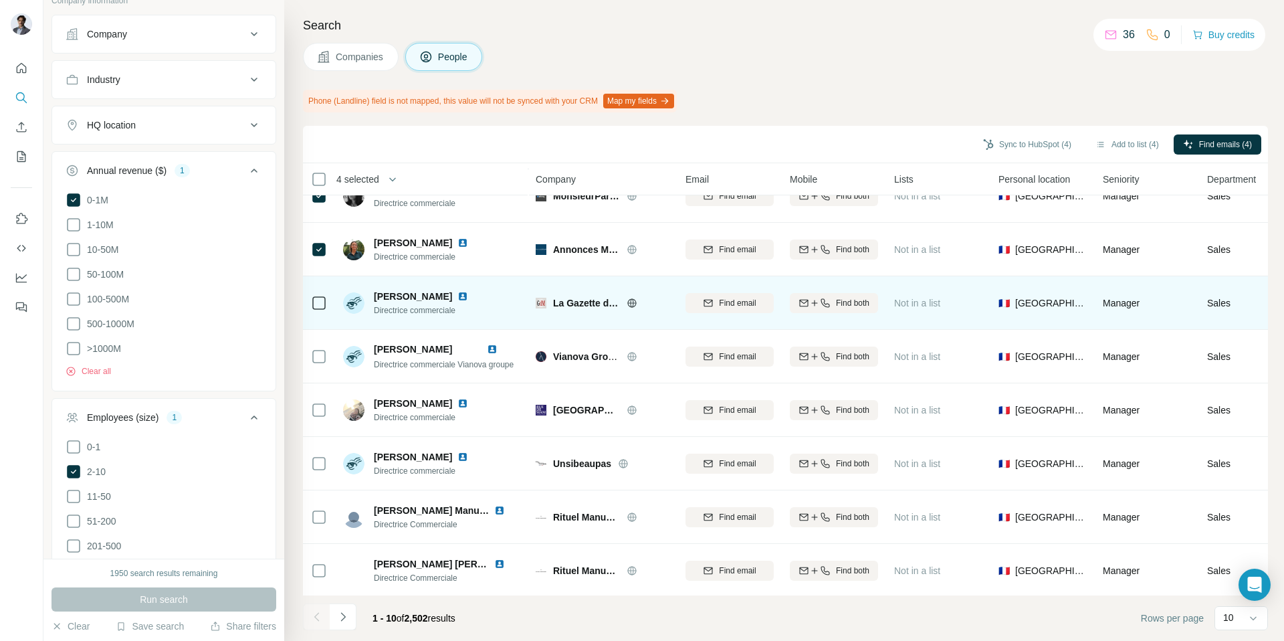
scroll to position [135, 0]
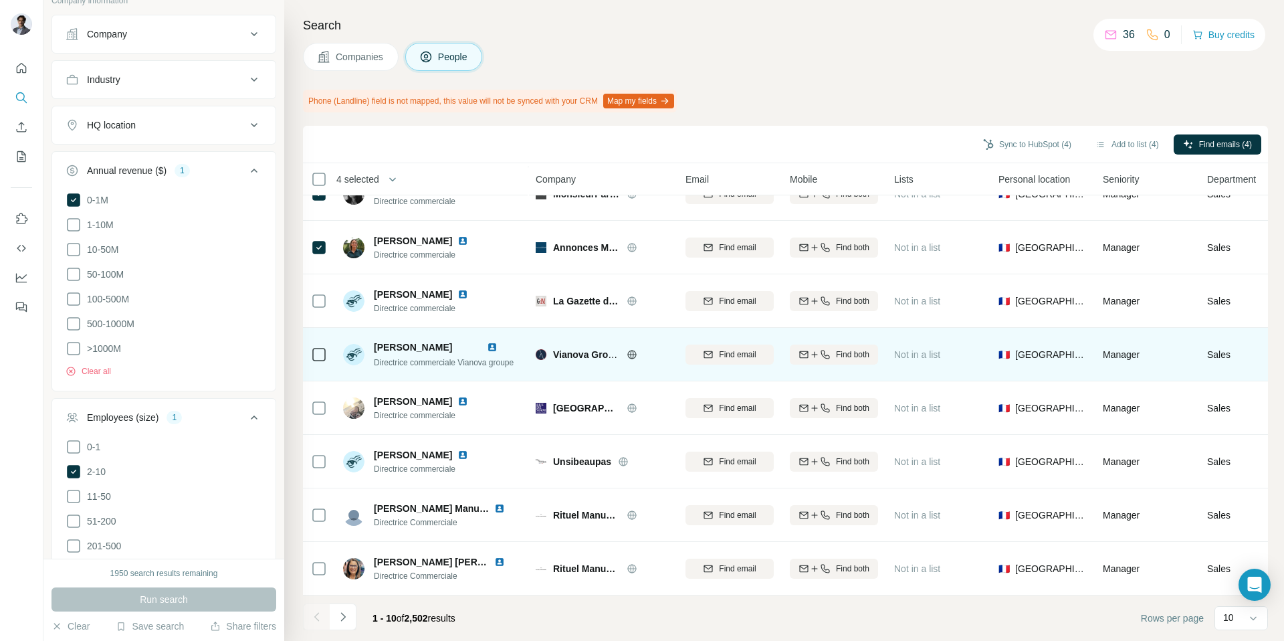
click at [497, 346] on img at bounding box center [492, 347] width 11 height 11
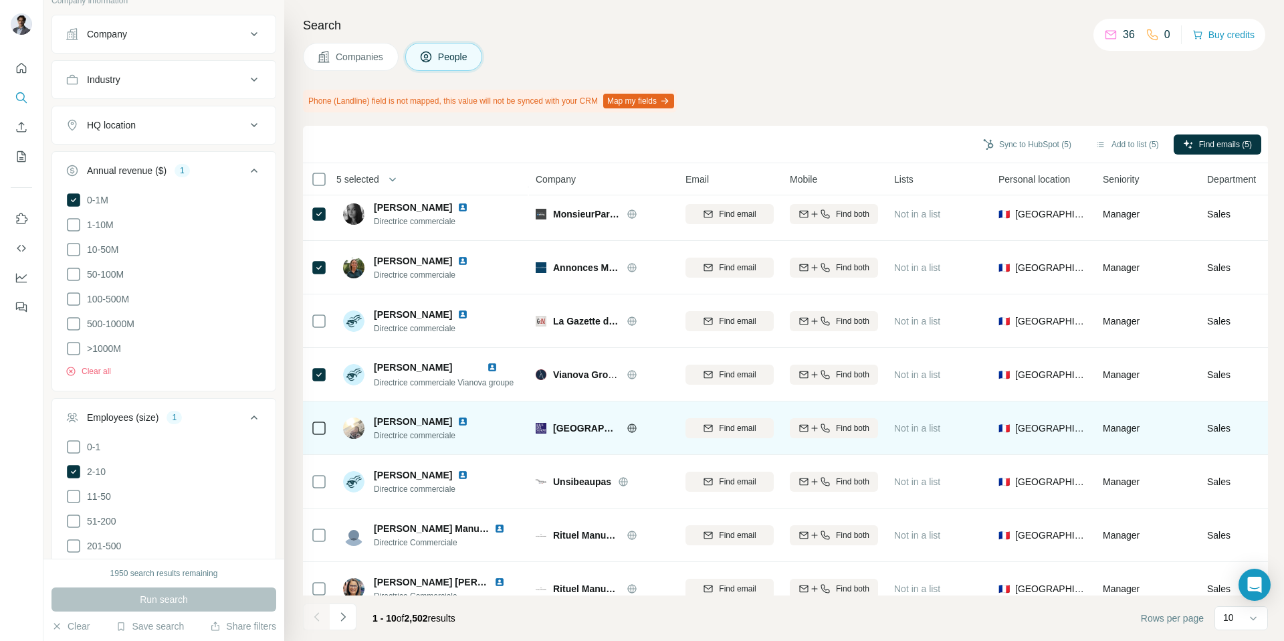
click at [459, 421] on img at bounding box center [462, 421] width 11 height 11
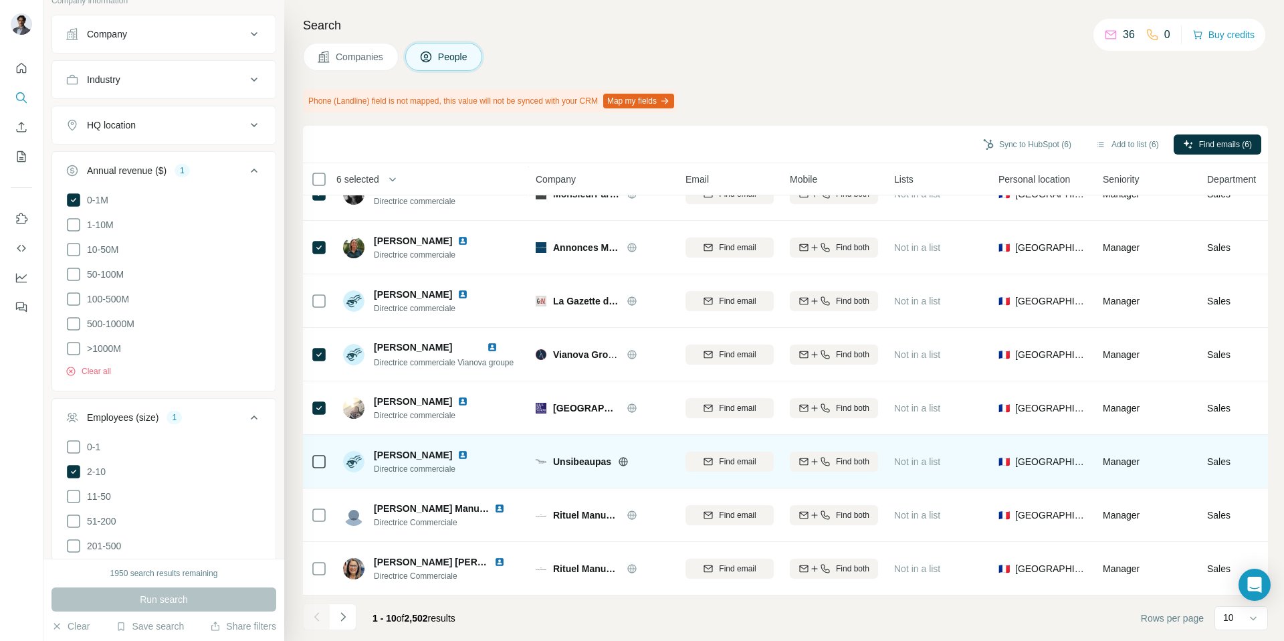
click at [457, 453] on img at bounding box center [462, 454] width 11 height 11
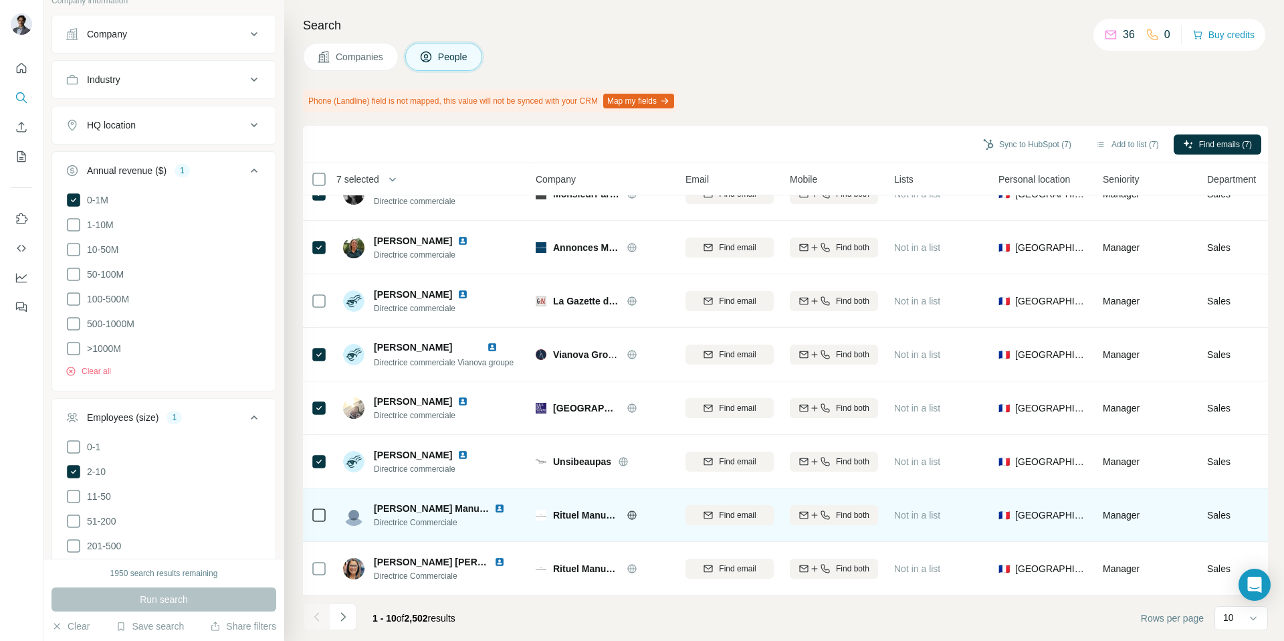
click at [496, 506] on img at bounding box center [499, 508] width 11 height 11
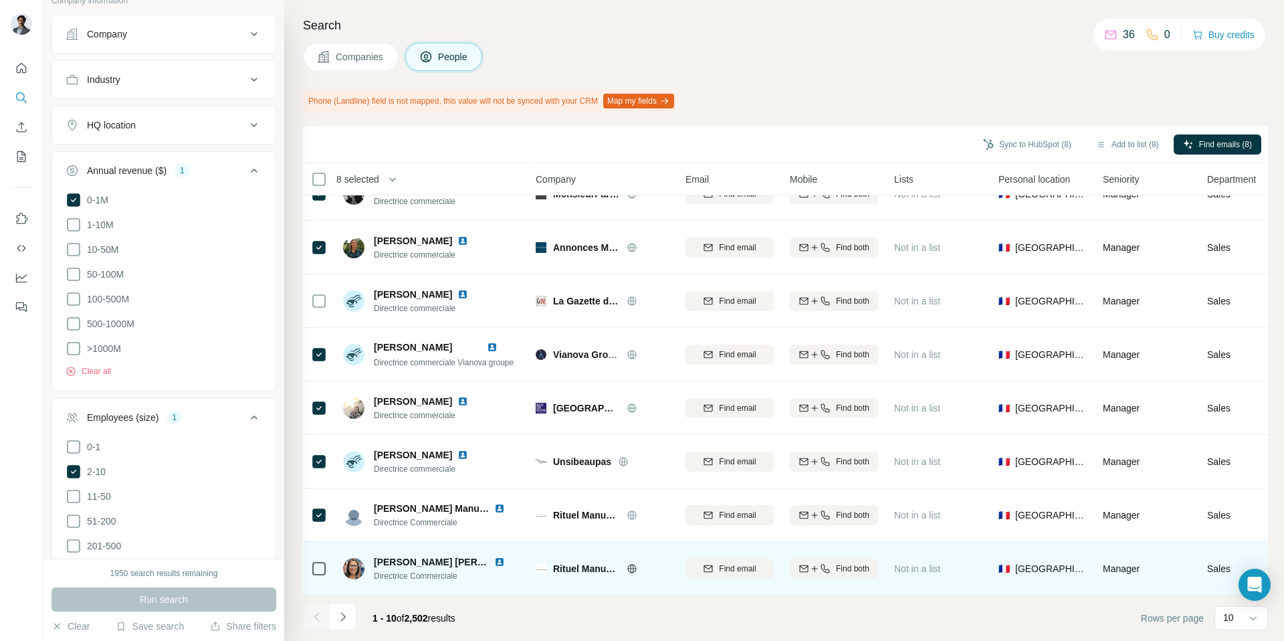
click at [494, 563] on img at bounding box center [499, 561] width 11 height 11
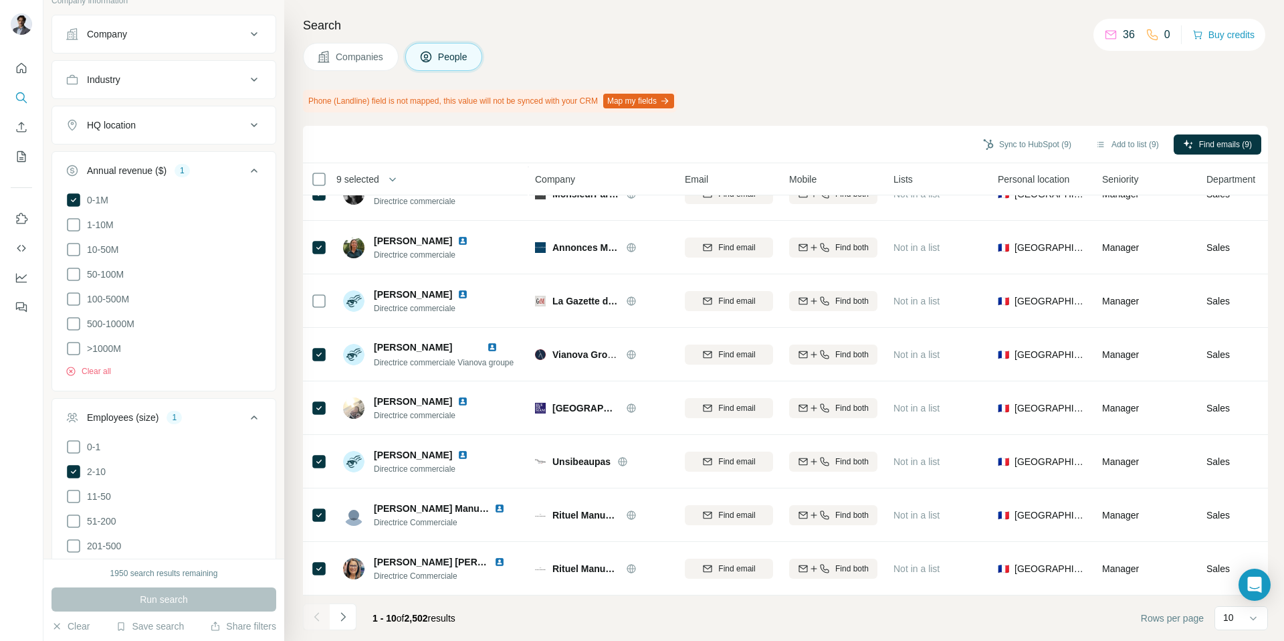
scroll to position [0, 1]
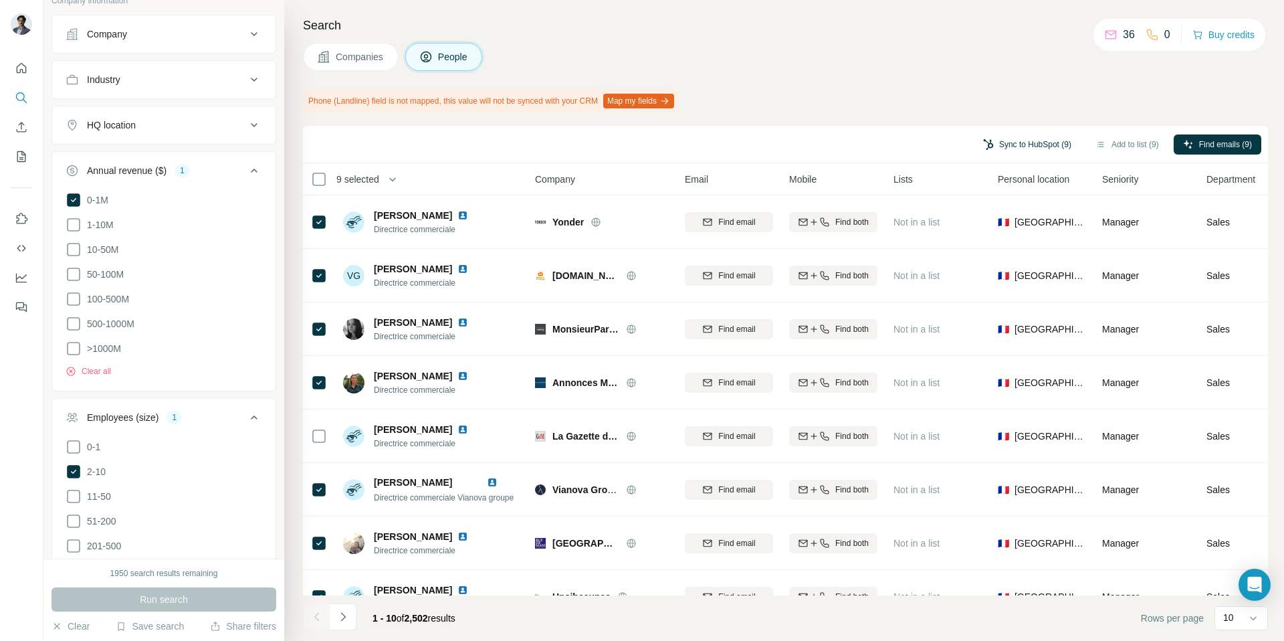
click at [1034, 145] on button "Sync to HubSpot (9)" at bounding box center [1027, 144] width 107 height 20
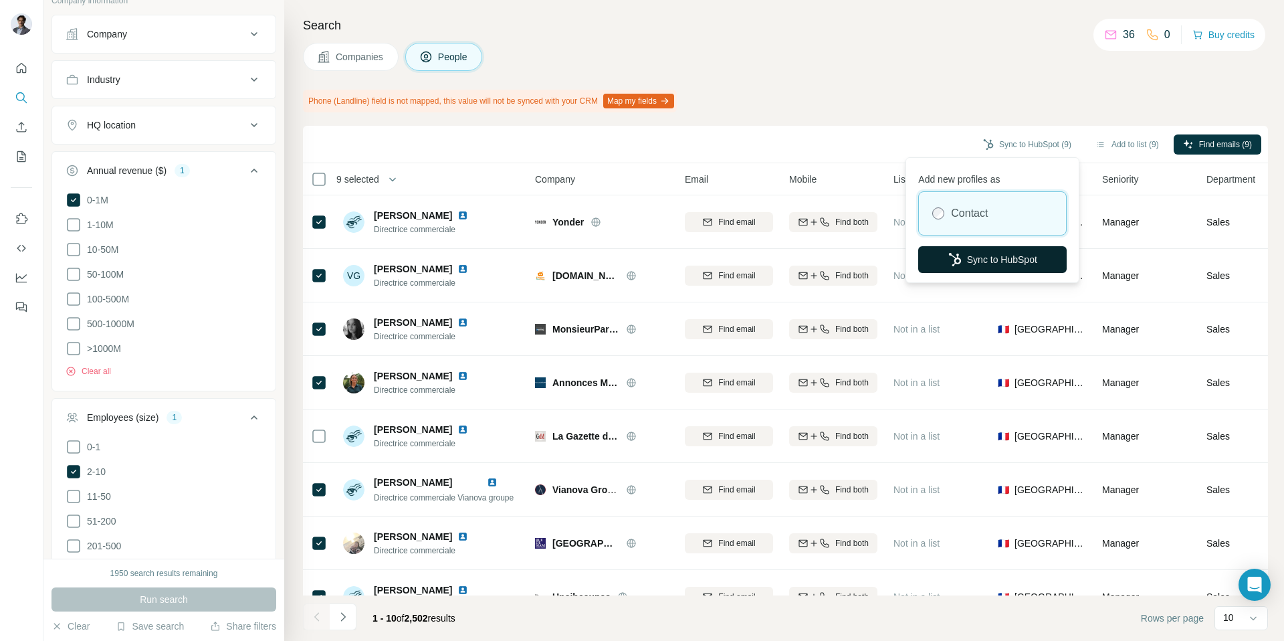
click at [995, 264] on button "Sync to HubSpot" at bounding box center [992, 259] width 148 height 27
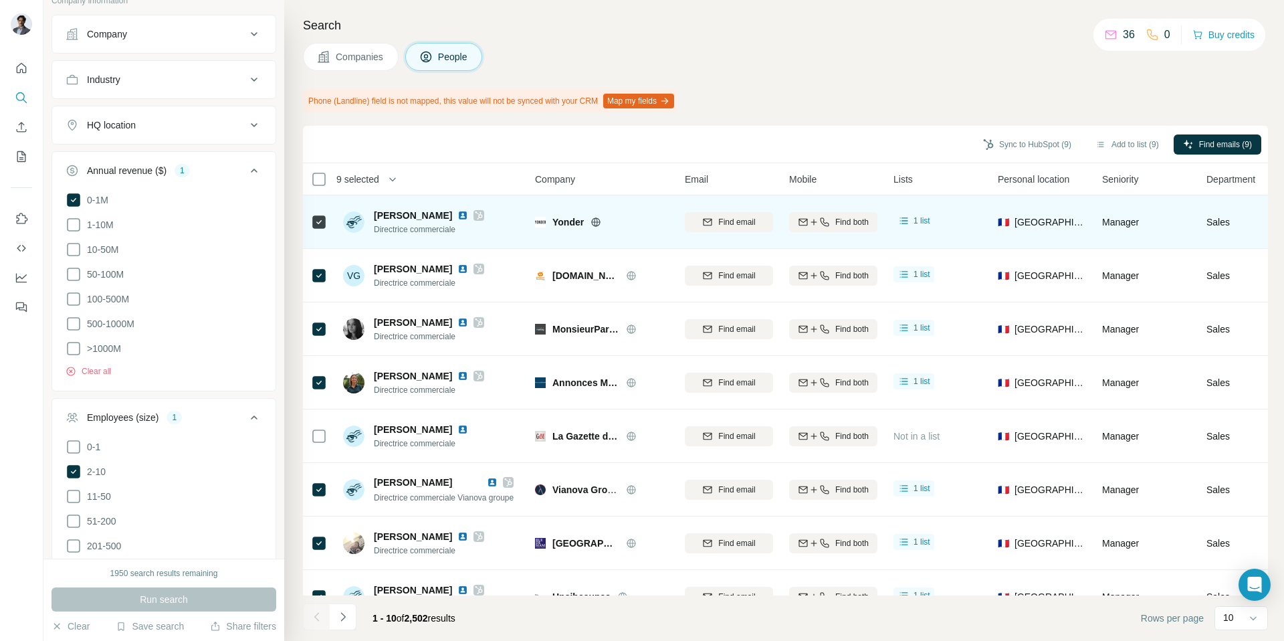
click at [457, 215] on img at bounding box center [462, 215] width 11 height 11
click at [0, 0] on div "New search Hide Company lookalikes Personal information Job title 1 Seniority D…" at bounding box center [642, 320] width 1284 height 641
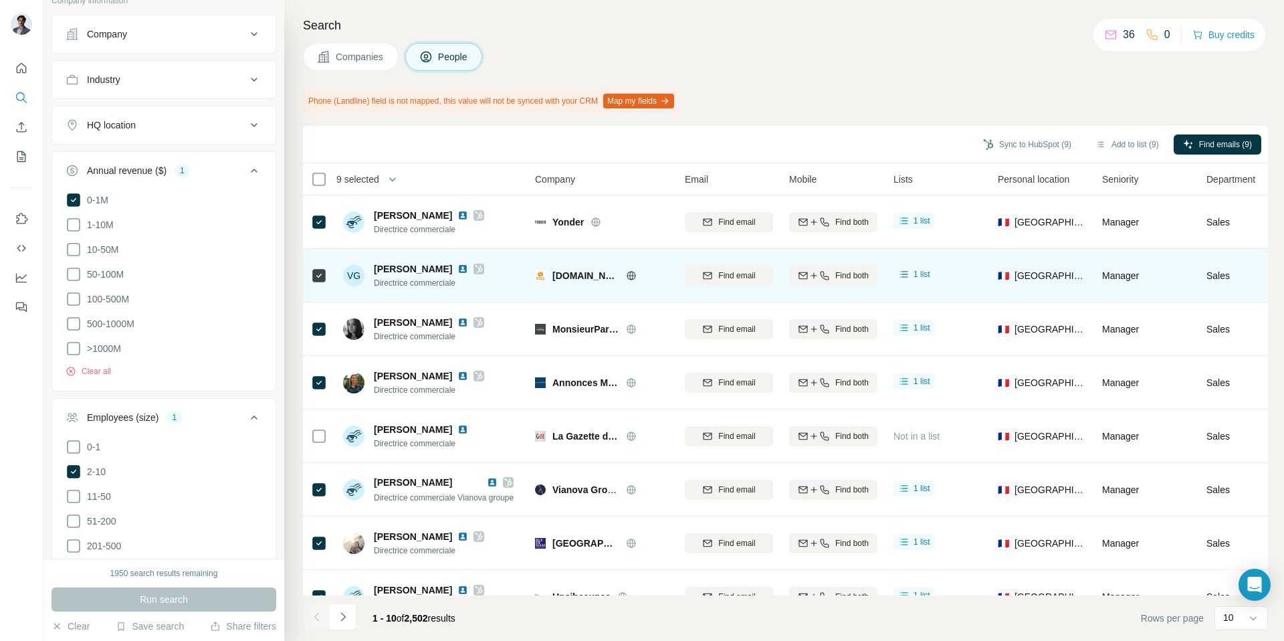
click at [457, 266] on img at bounding box center [462, 268] width 11 height 11
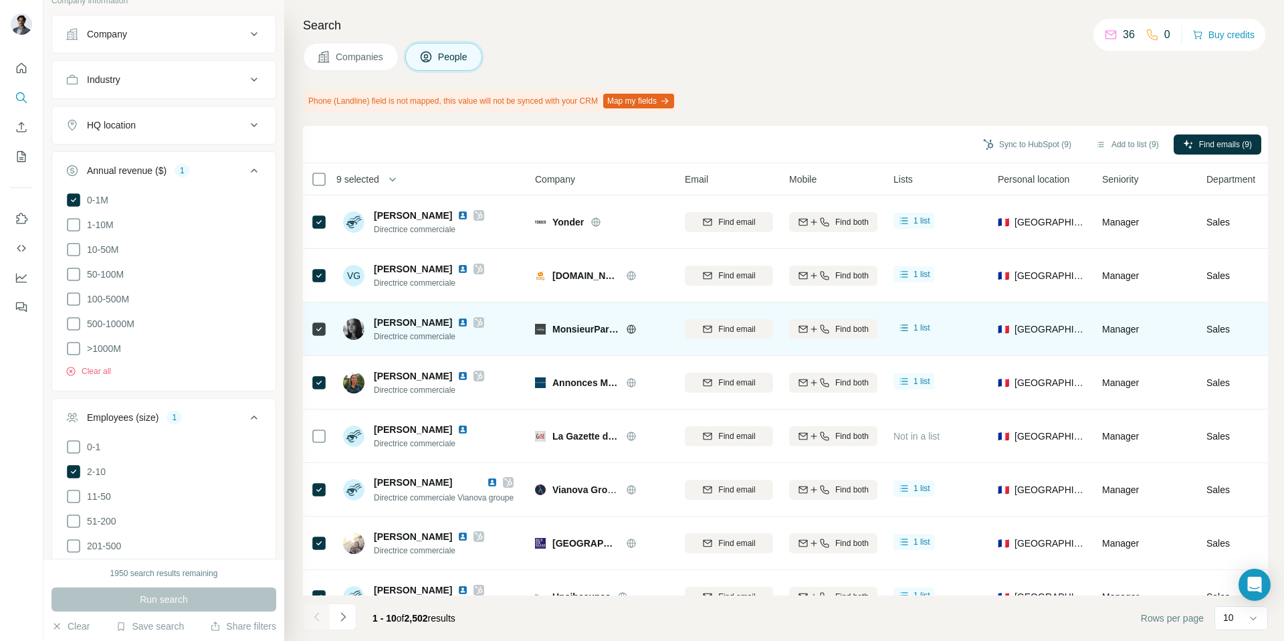
click at [457, 324] on img at bounding box center [462, 322] width 11 height 11
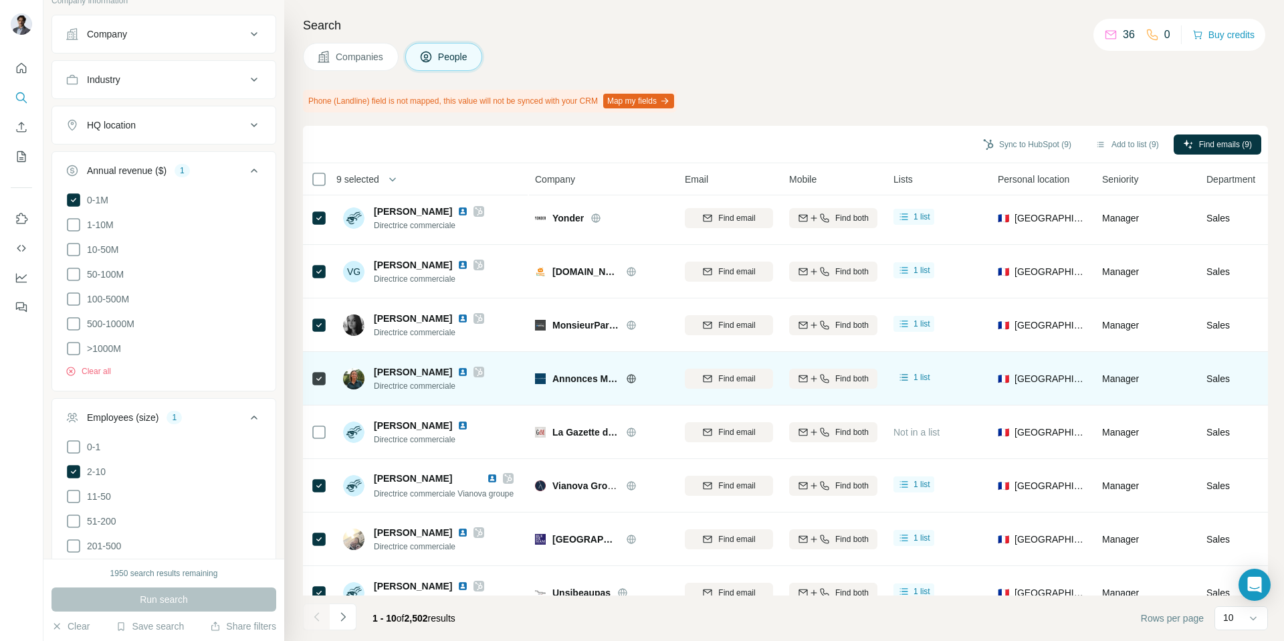
click at [468, 377] on div "[PERSON_NAME]" at bounding box center [429, 371] width 110 height 13
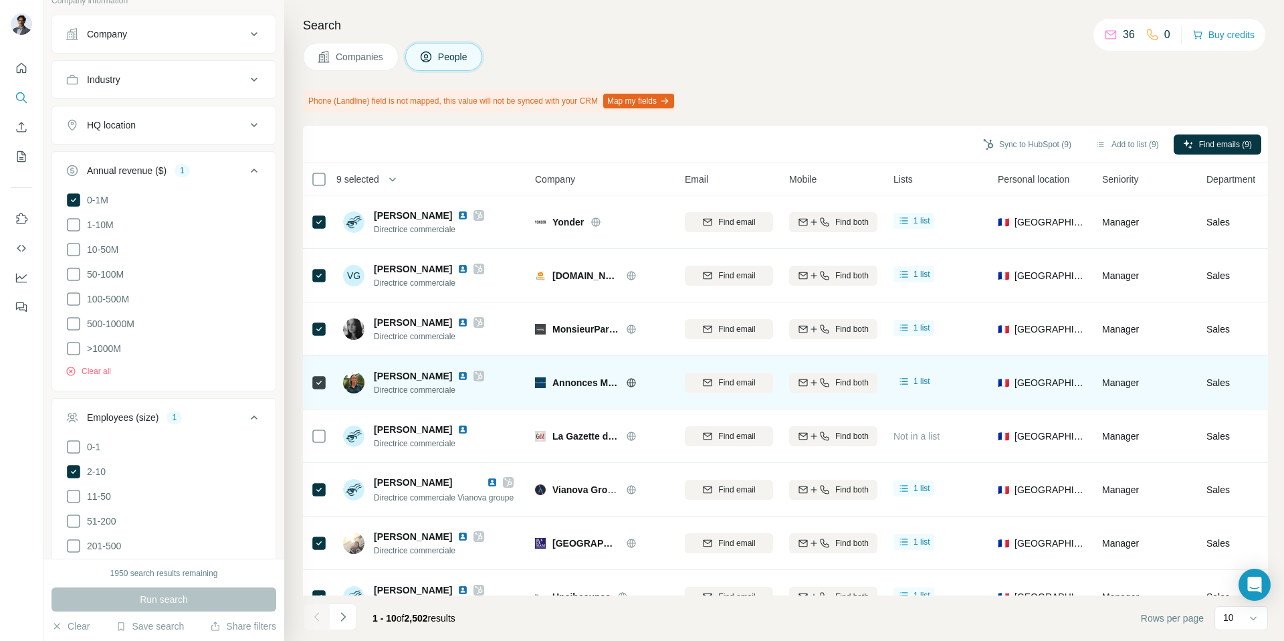
click at [468, 375] on img at bounding box center [462, 375] width 11 height 11
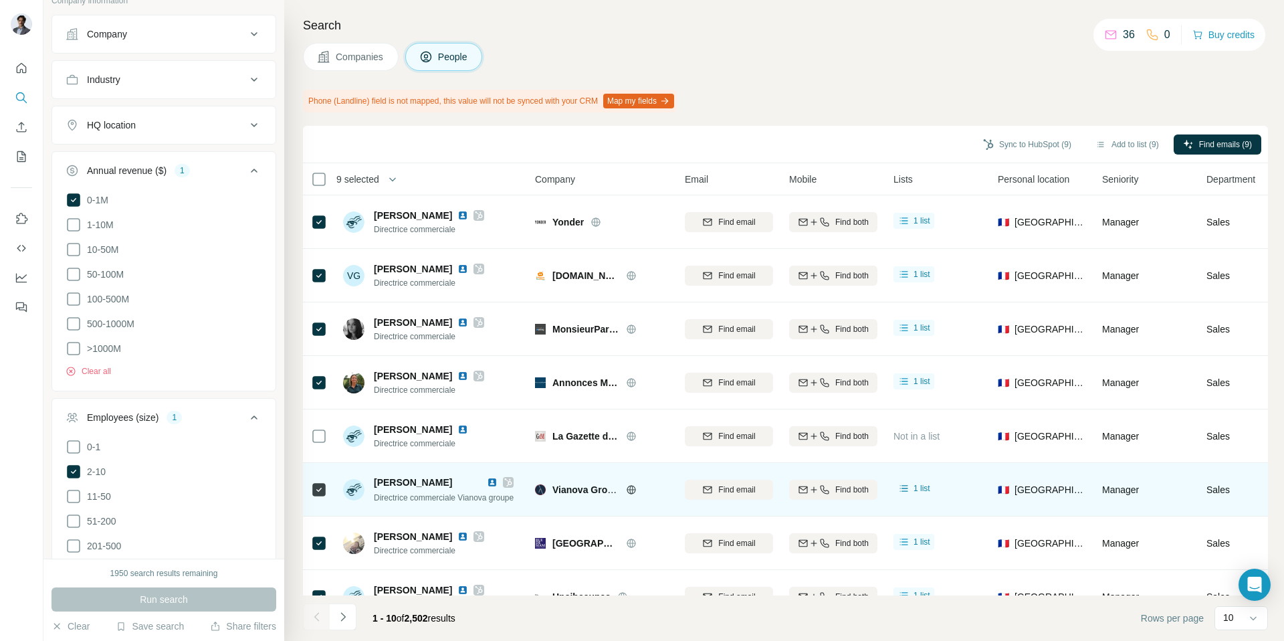
click at [497, 481] on img at bounding box center [492, 482] width 11 height 11
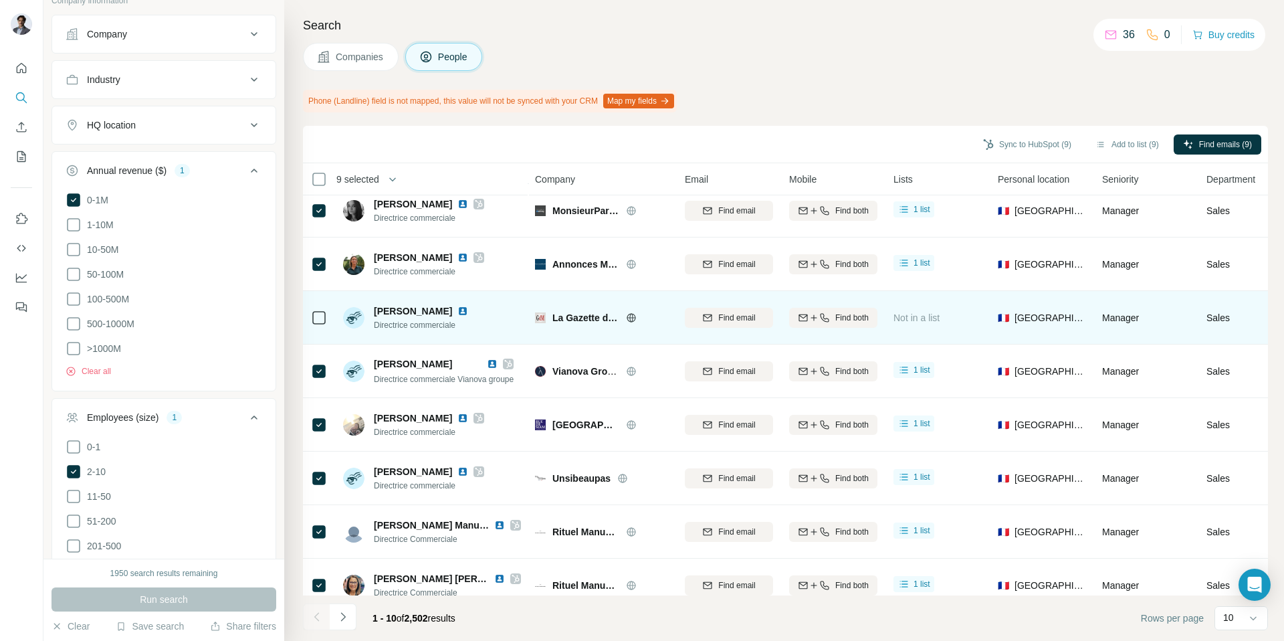
scroll to position [135, 1]
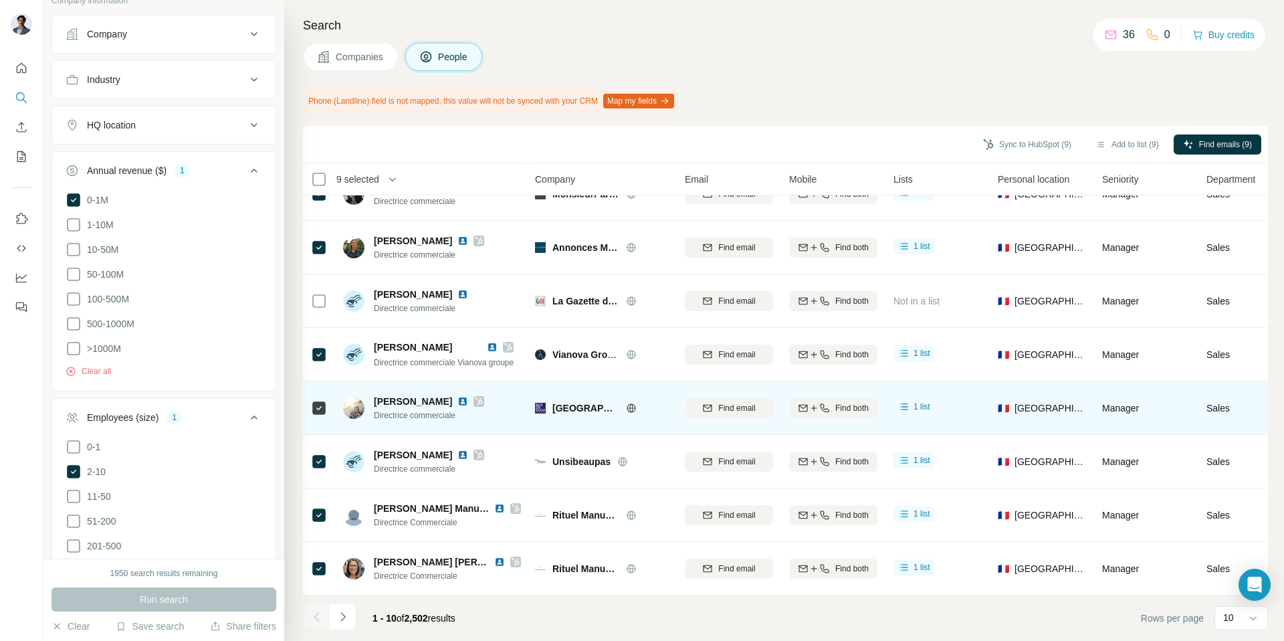
click at [461, 403] on img at bounding box center [462, 401] width 11 height 11
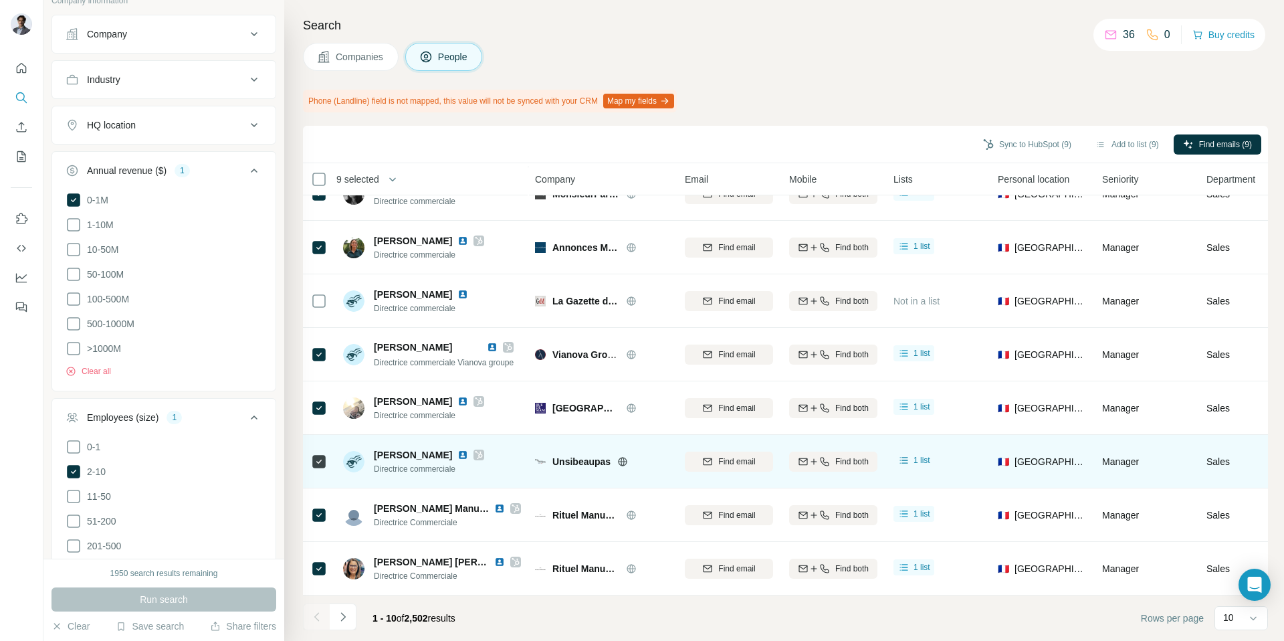
scroll to position [135, 3]
click at [457, 457] on img at bounding box center [462, 454] width 11 height 11
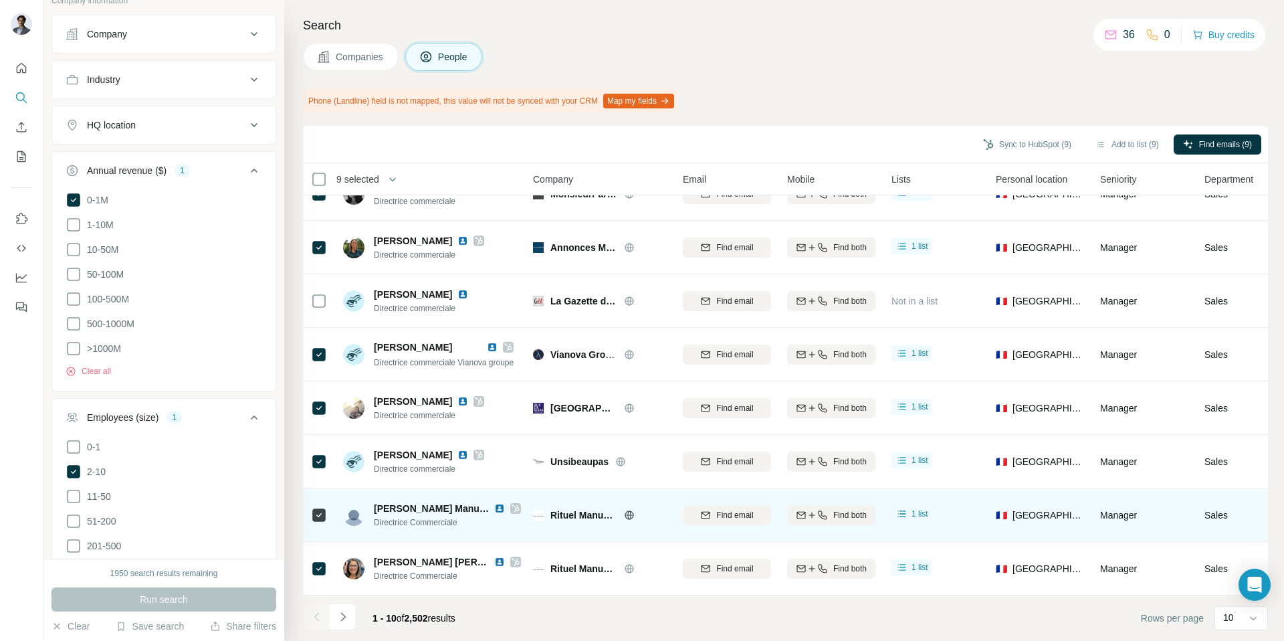
click at [494, 507] on img at bounding box center [499, 508] width 11 height 11
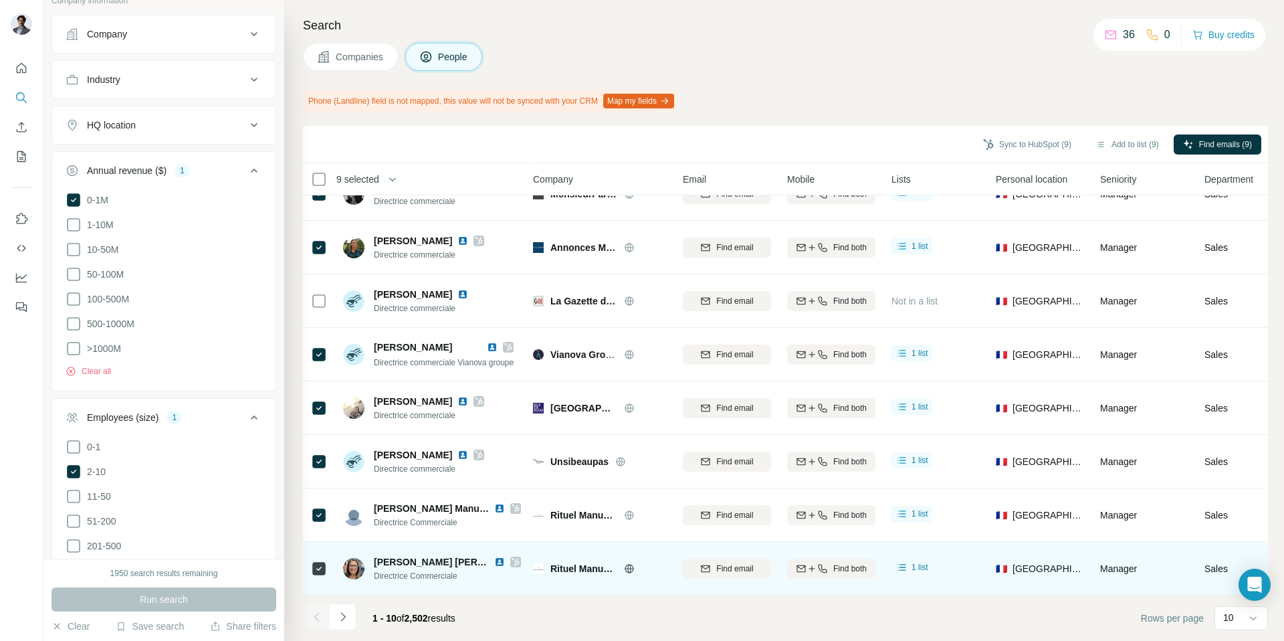
click at [494, 560] on img at bounding box center [499, 561] width 11 height 11
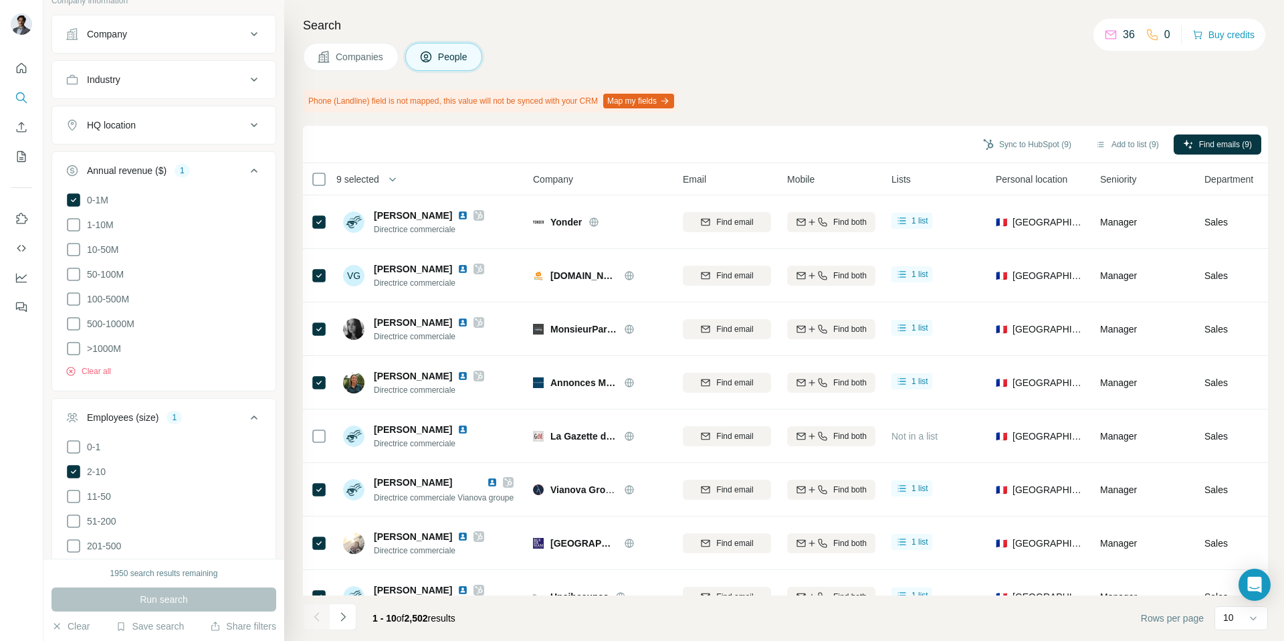
scroll to position [0, 3]
